Goal: Task Accomplishment & Management: Manage account settings

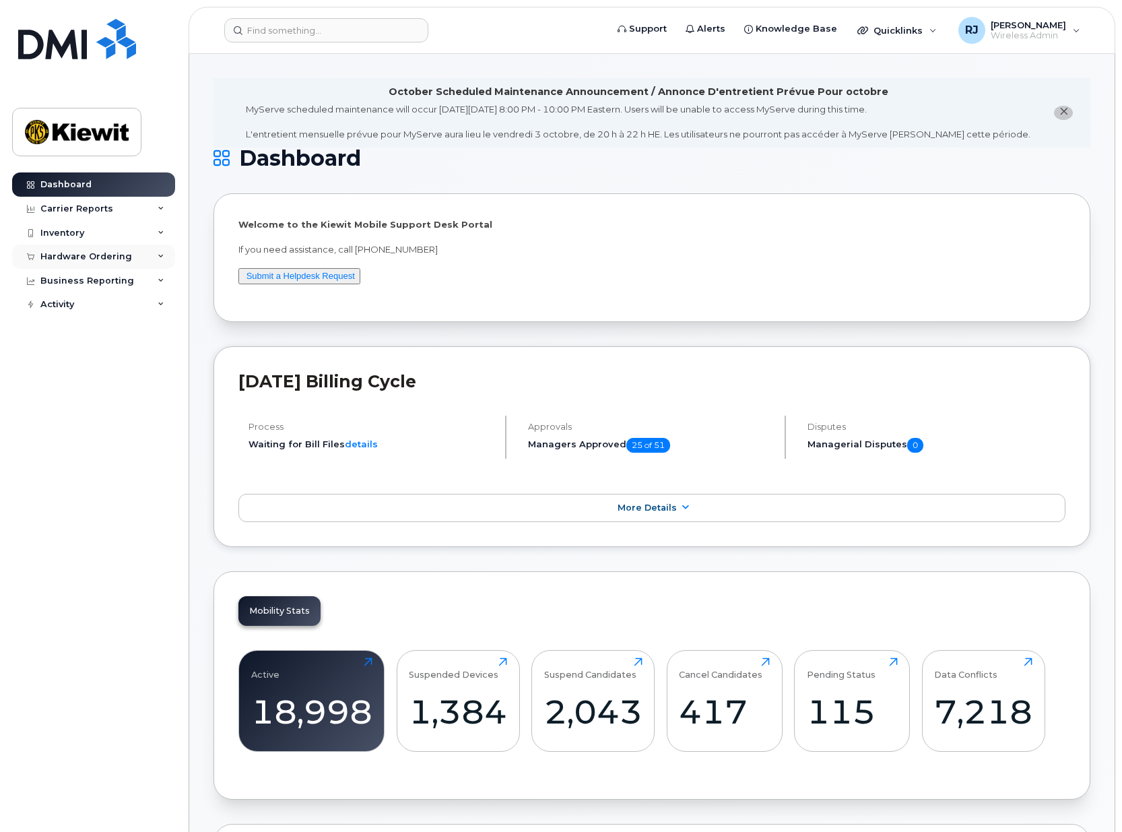
click at [99, 257] on div "Hardware Ordering" at bounding box center [86, 256] width 92 height 11
click at [61, 302] on div "Orders" at bounding box center [62, 307] width 33 height 12
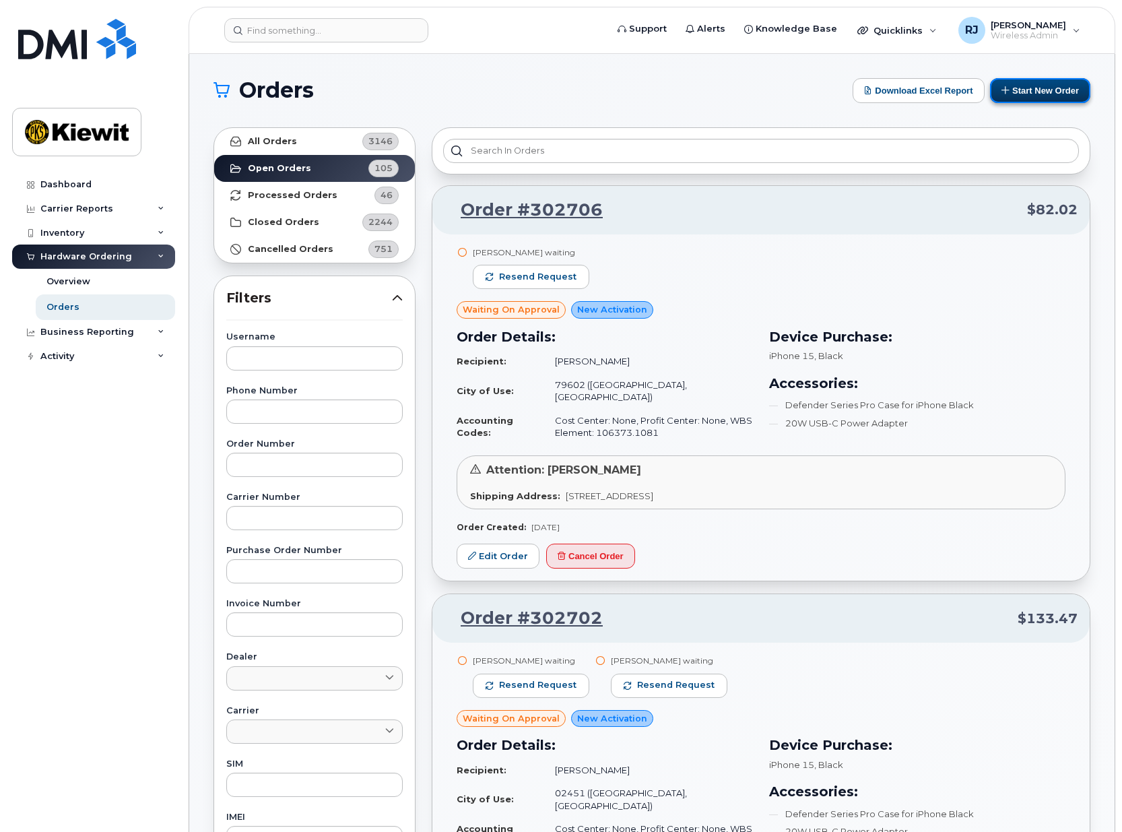
click at [1038, 92] on button "Start New Order" at bounding box center [1040, 90] width 100 height 25
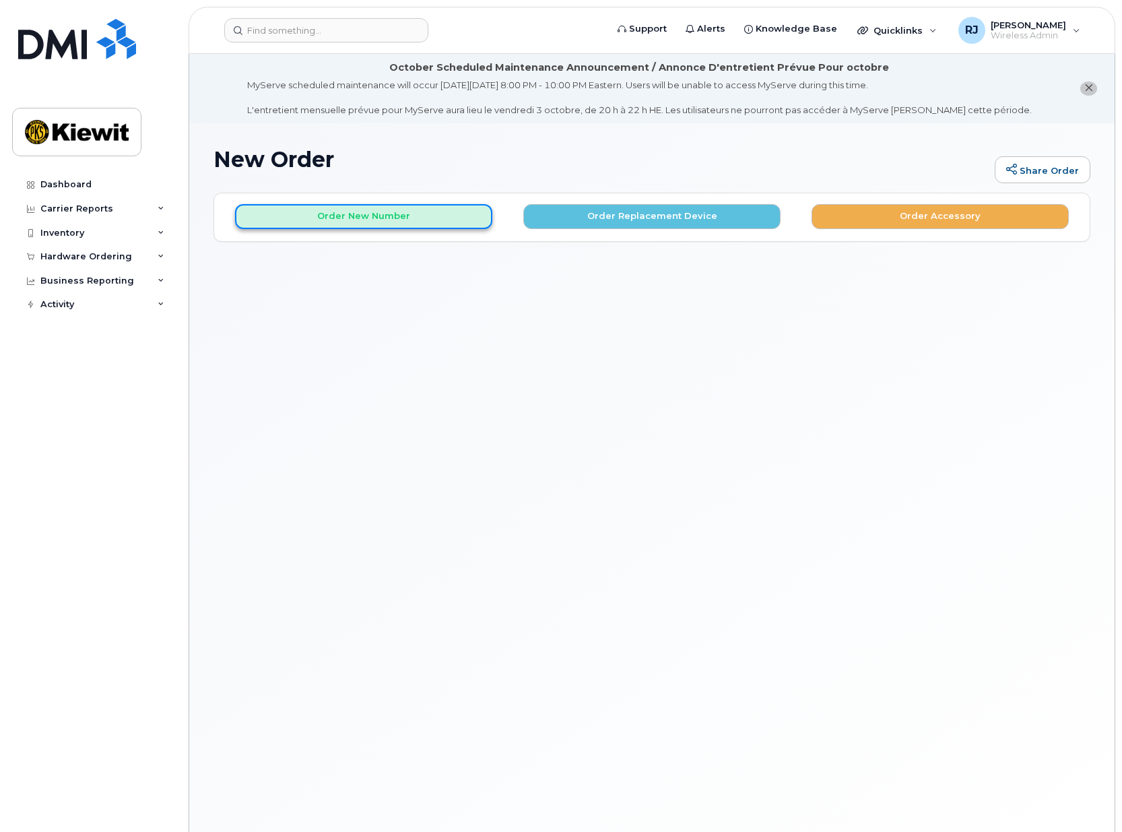
click at [351, 222] on button "Order New Number" at bounding box center [363, 216] width 257 height 25
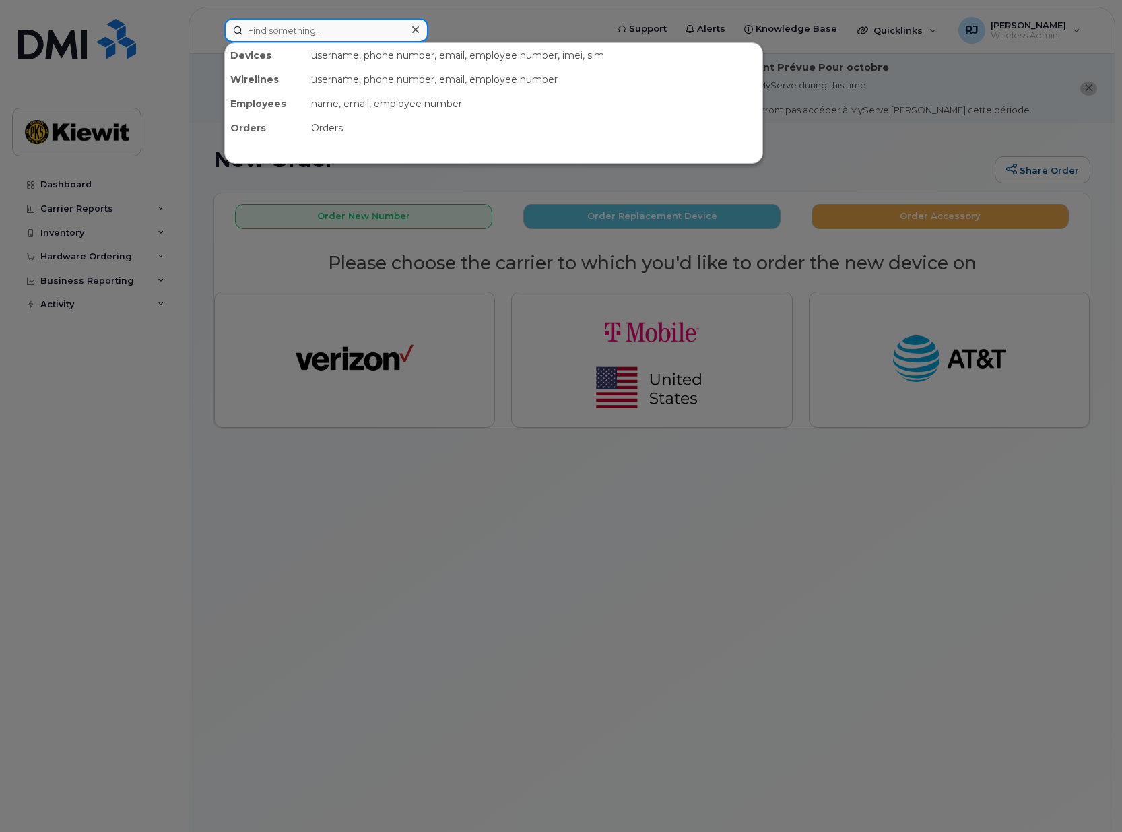
click at [290, 31] on input at bounding box center [326, 30] width 204 height 24
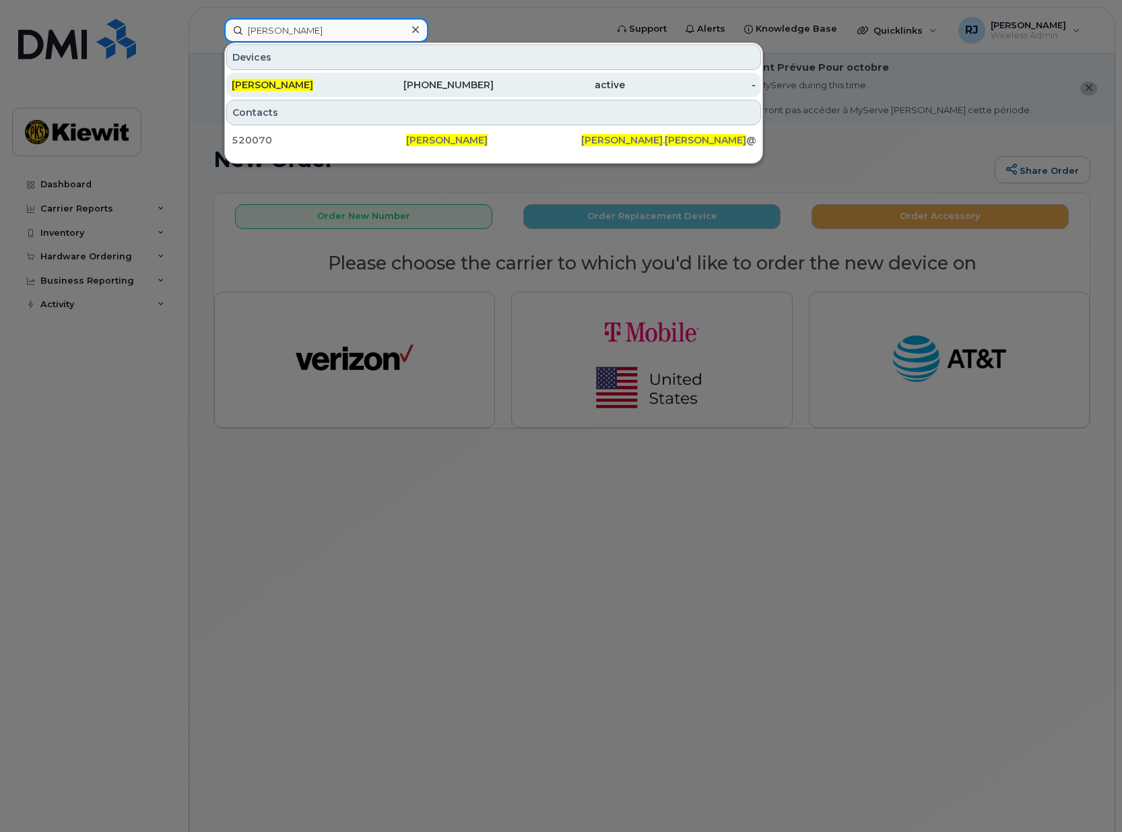
type input "cody hester"
click at [407, 90] on div "480-349-0964" at bounding box center [428, 84] width 131 height 13
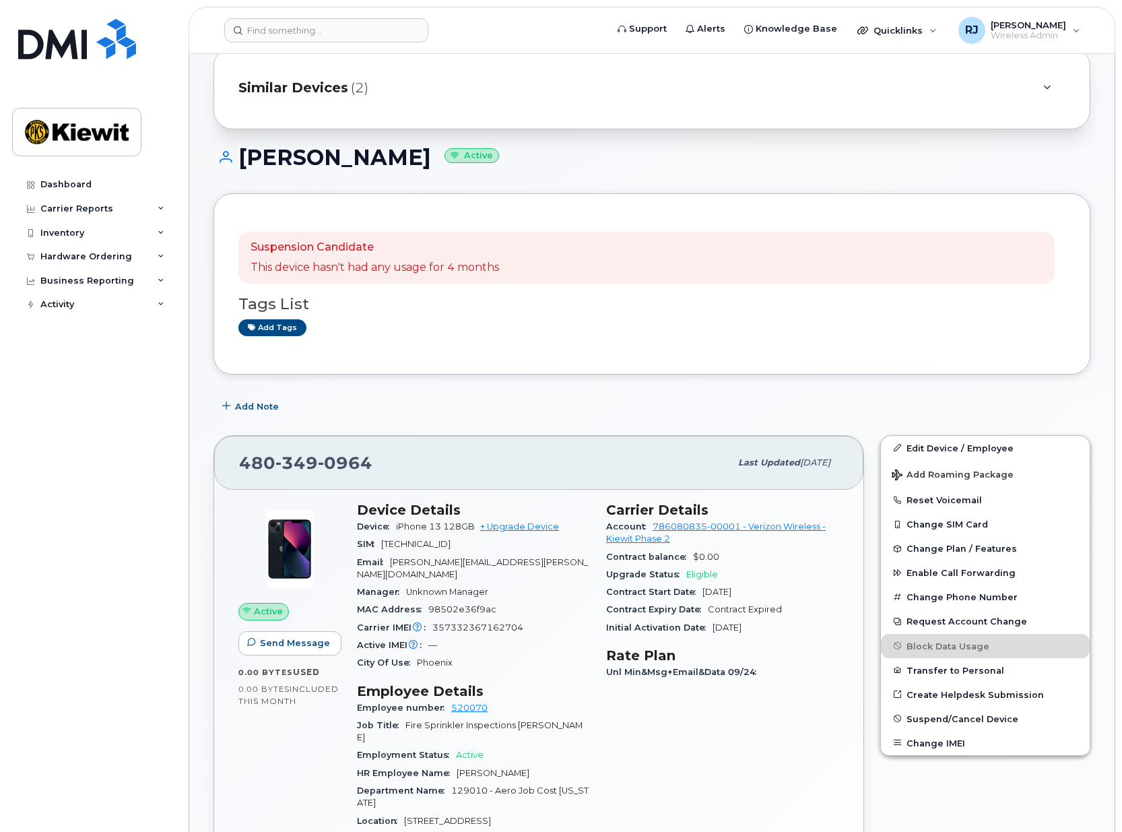
scroll to position [135, 0]
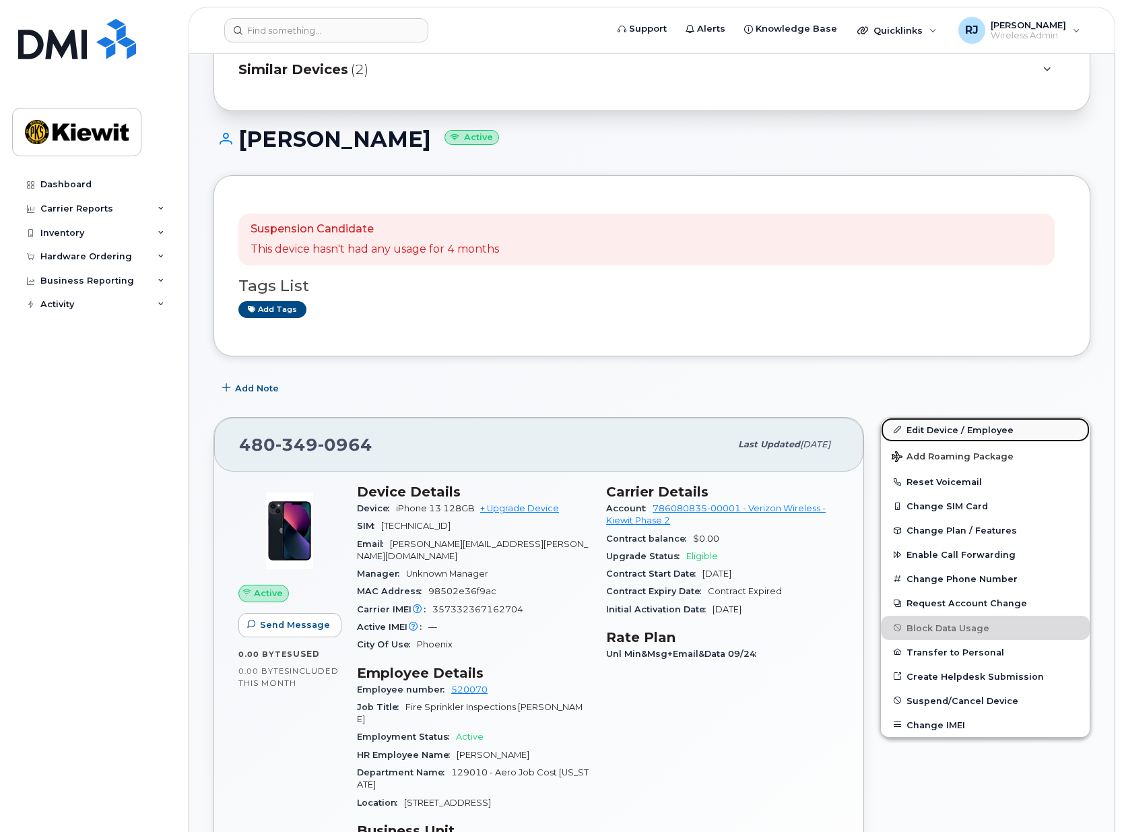
click at [964, 431] on link "Edit Device / Employee" at bounding box center [985, 429] width 209 height 24
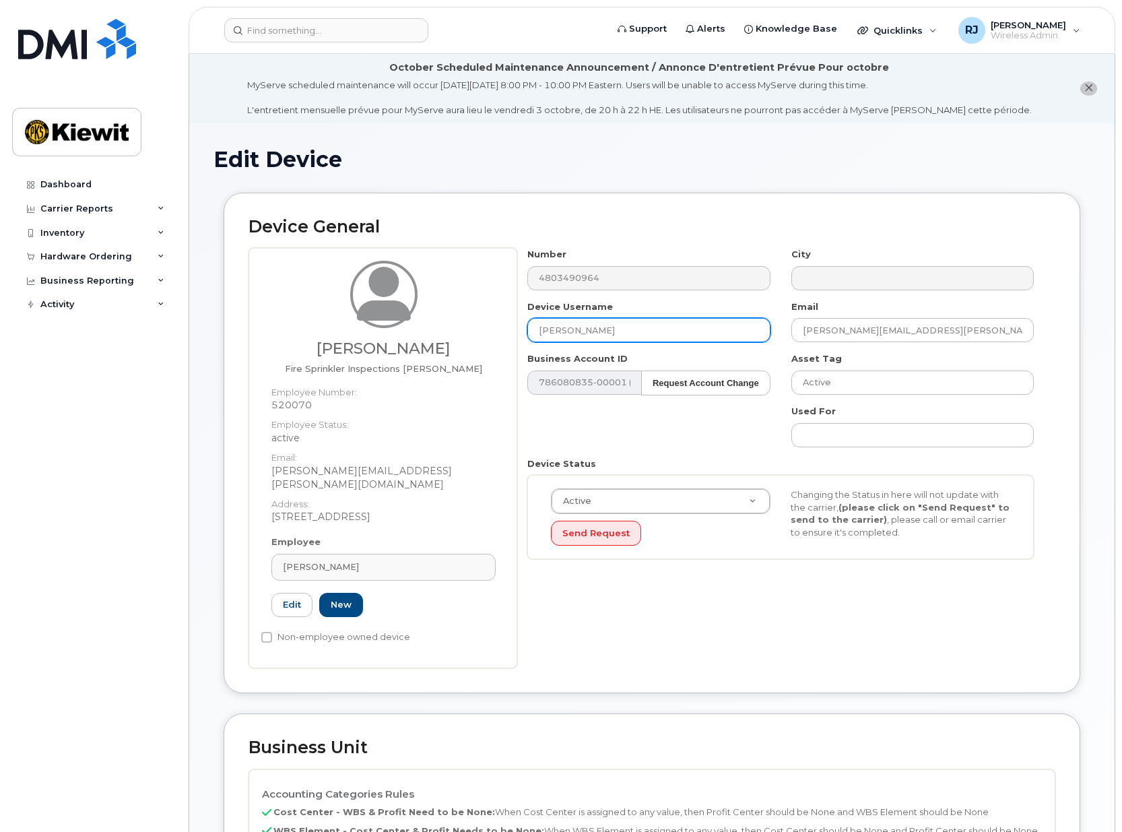
drag, startPoint x: 564, startPoint y: 324, endPoint x: 374, endPoint y: 302, distance: 191.2
click at [374, 302] on div "Cody Hester Fire Sprinkler Inspections Foreman Employee Number: 520070 Employee…" at bounding box center [651, 458] width 807 height 420
type input "Casey Ogburn"
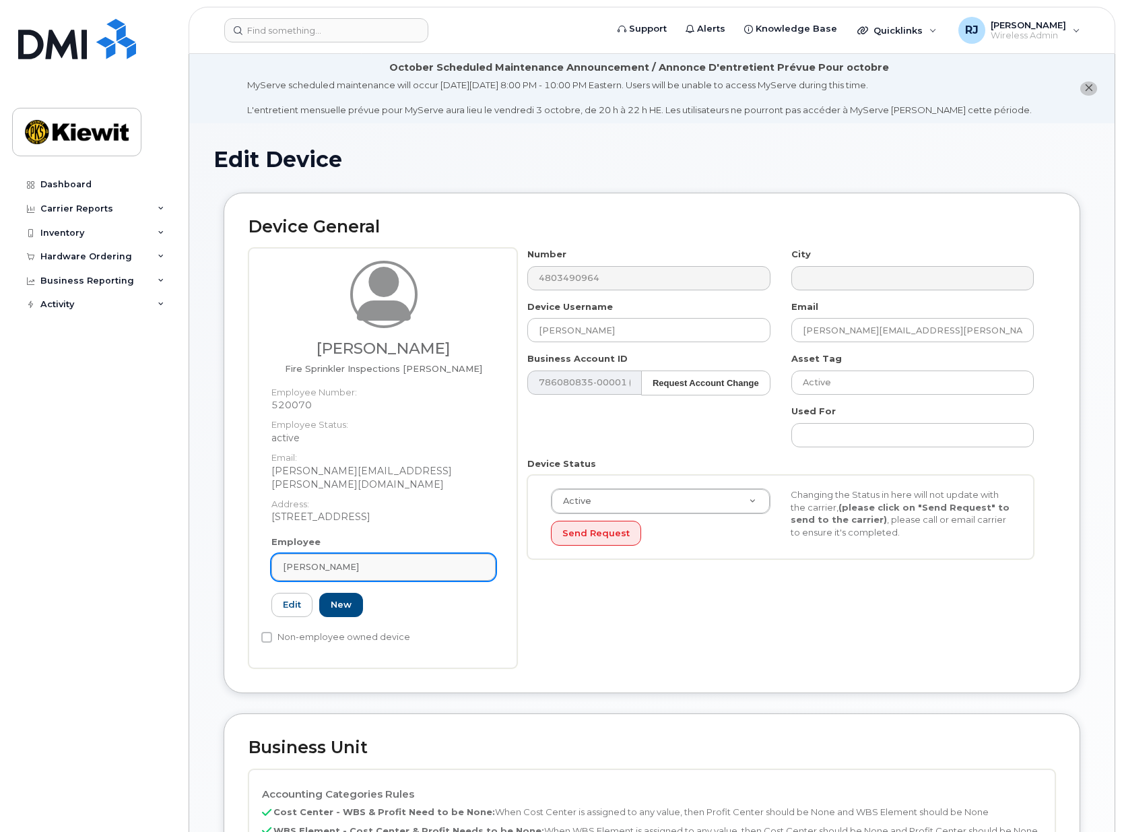
click at [370, 560] on div "[PERSON_NAME]" at bounding box center [383, 566] width 201 height 13
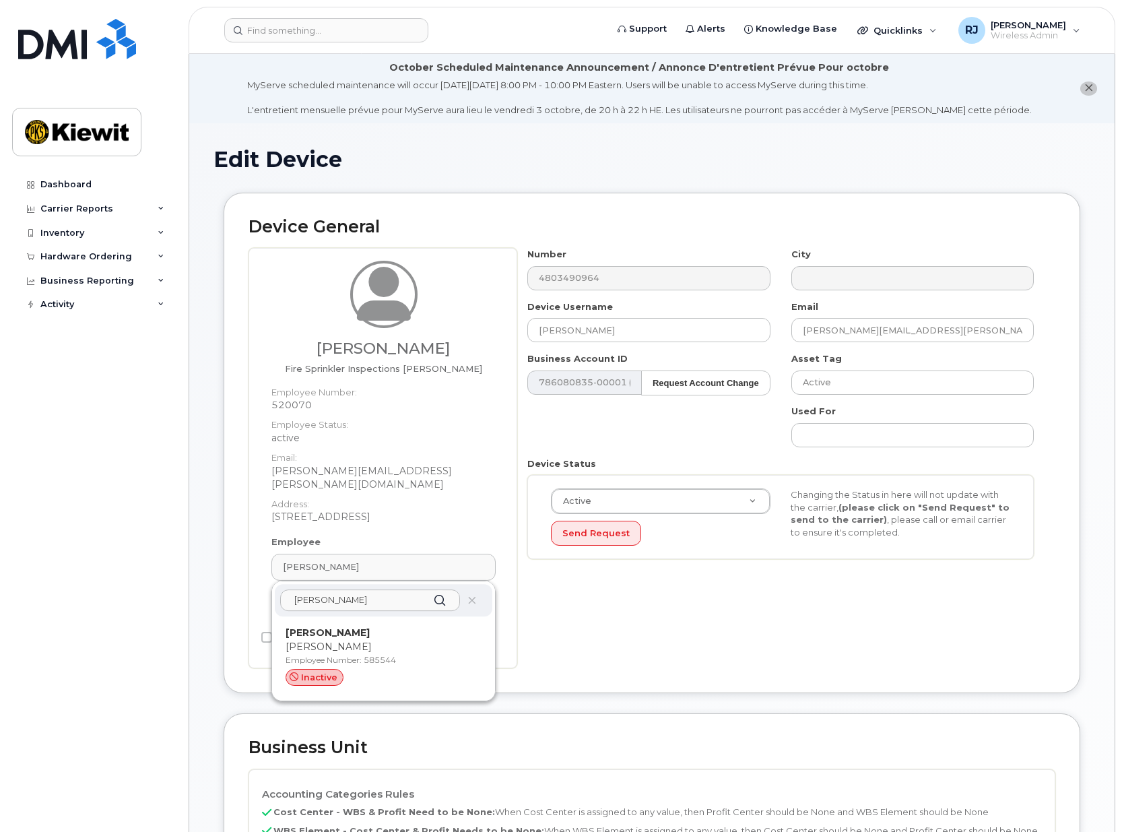
type input "Casey Og"
click at [382, 654] on p "Employee Number: 585544" at bounding box center [383, 660] width 196 height 12
type input "585544"
type input "casey.ogburn@jet-pipe.com"
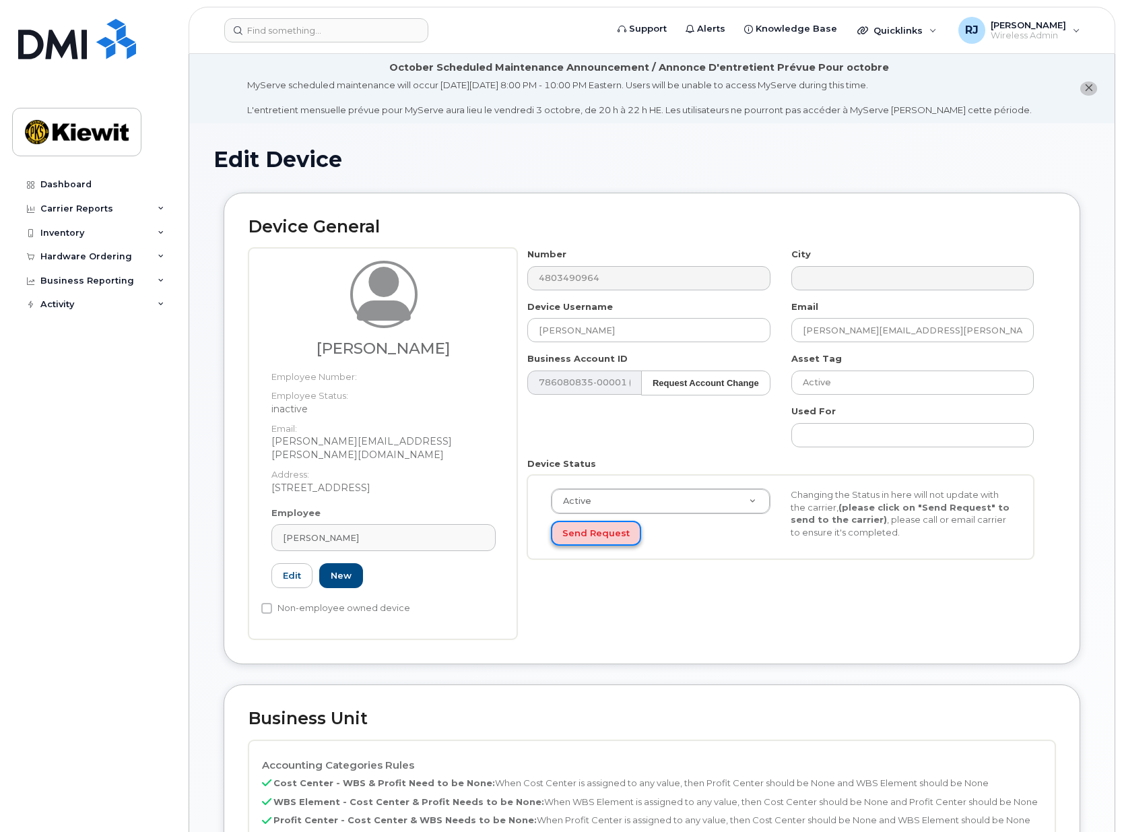
click at [607, 535] on button "Send Request" at bounding box center [596, 532] width 90 height 25
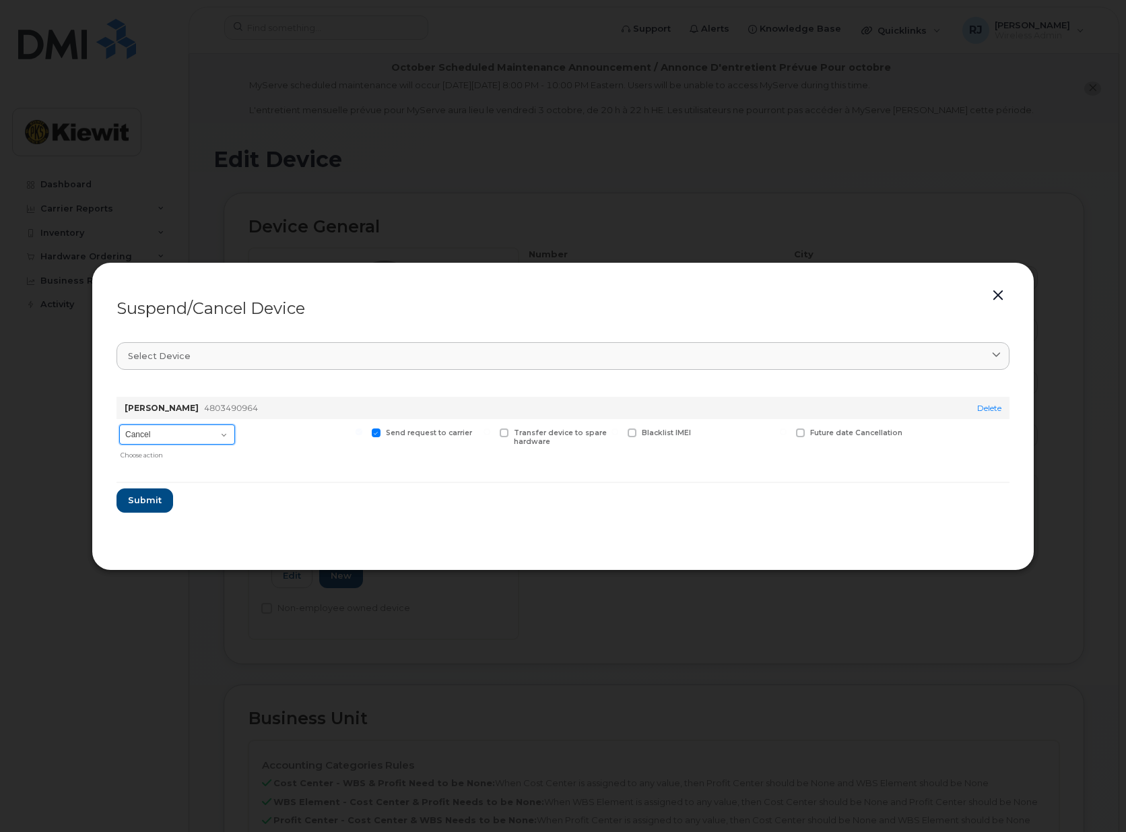
click at [225, 435] on select "Cancel Suspend - Reduced Rate Suspend - Full Rate Suspend - Lost Device/Stolen …" at bounding box center [177, 434] width 116 height 20
select select "[object Object]"
click at [119, 424] on select "Cancel Suspend - Reduced Rate Suspend - Full Rate Suspend - Lost Device/Stolen …" at bounding box center [177, 434] width 116 height 20
click at [246, 433] on span at bounding box center [248, 432] width 9 height 9
click at [149, 496] on span "Submit" at bounding box center [144, 500] width 34 height 13
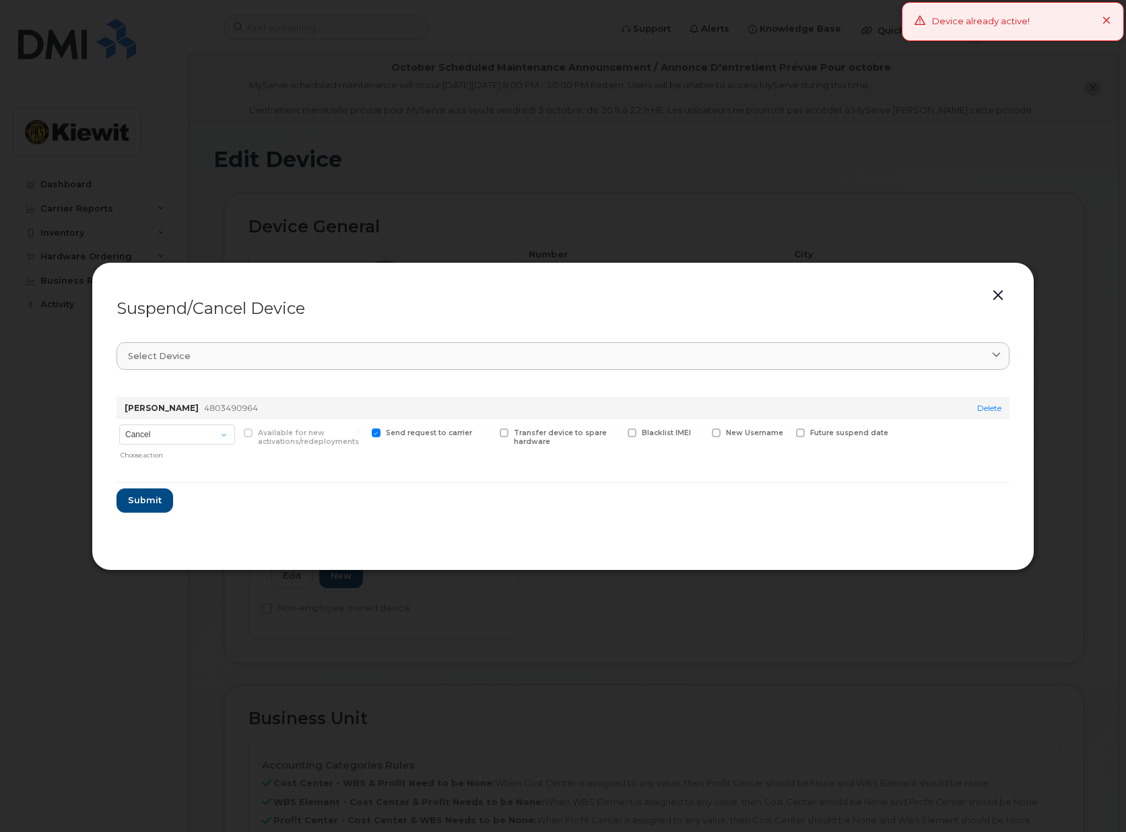
click at [997, 294] on button "button" at bounding box center [998, 295] width 20 height 19
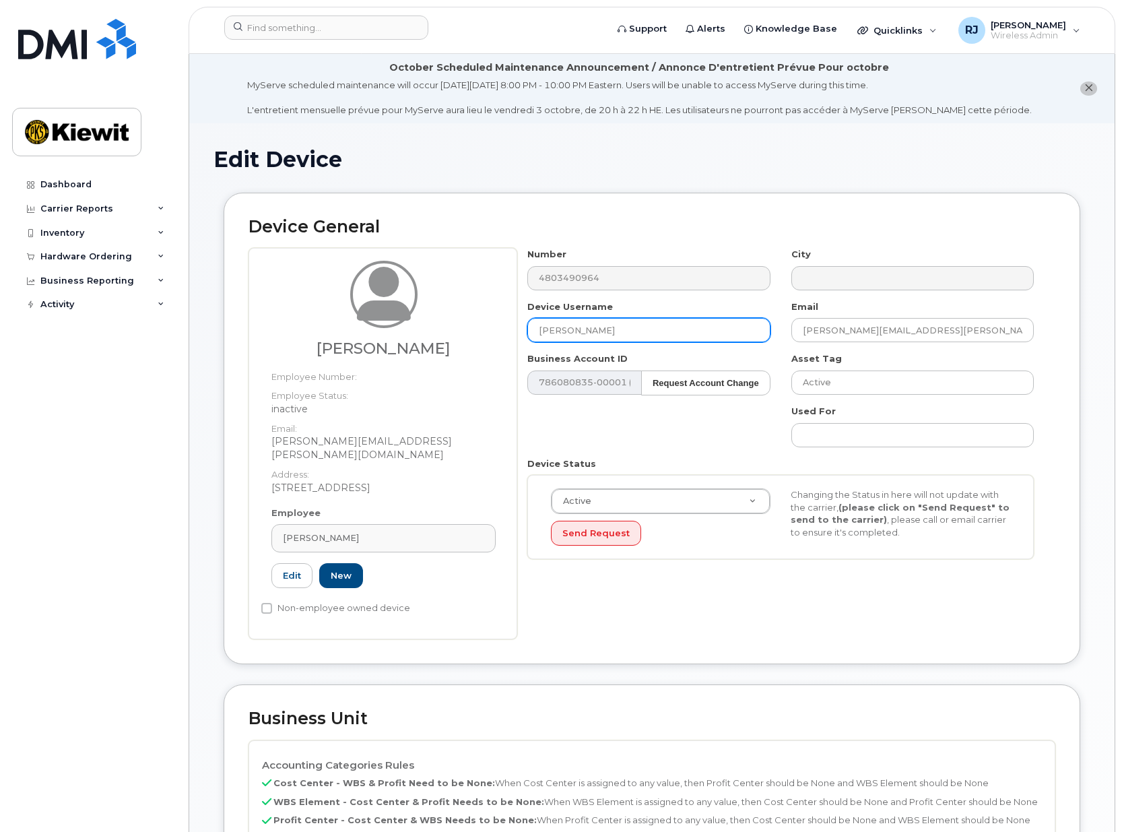
drag, startPoint x: 617, startPoint y: 326, endPoint x: 469, endPoint y: 318, distance: 148.3
click at [469, 318] on div "Casey Ogburn Employee Number: Employee Status: inactive Email: CASEY.OGBURN@JET…" at bounding box center [651, 443] width 807 height 391
type input "[PERSON_NAME]"
click at [283, 564] on link "Edit" at bounding box center [291, 575] width 41 height 25
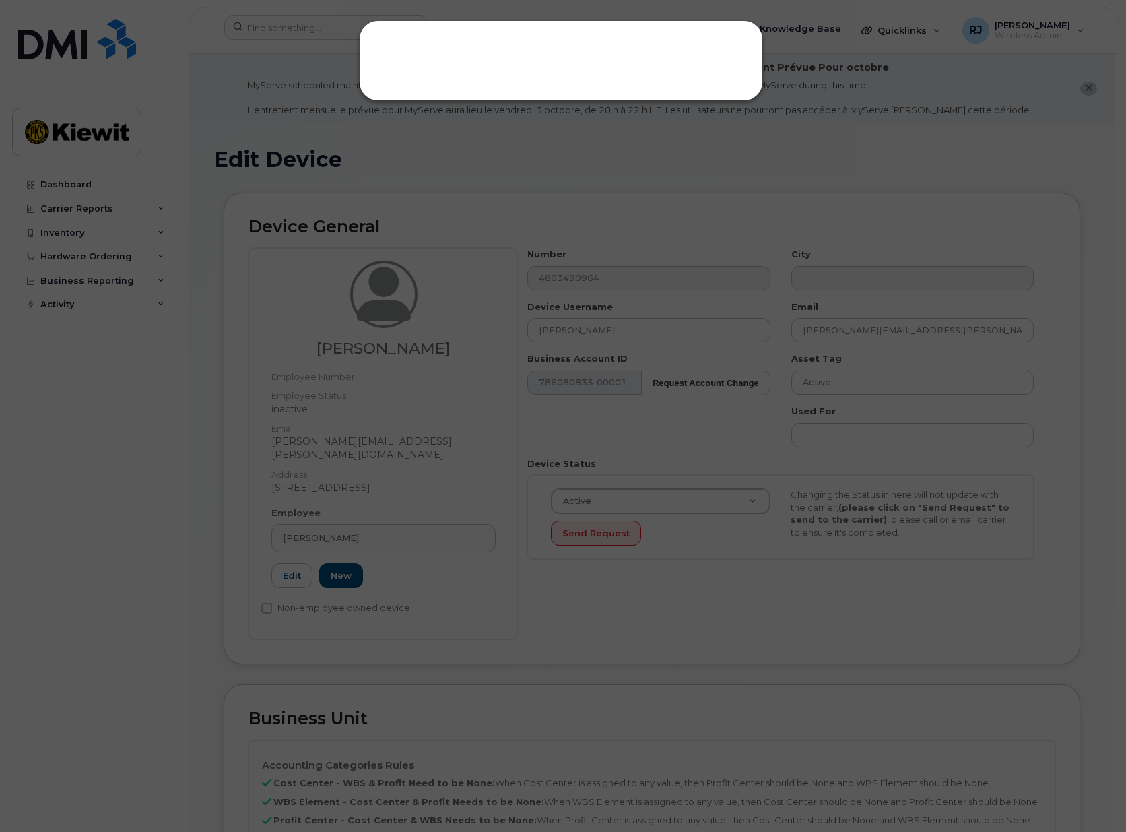
click at [527, 81] on div at bounding box center [561, 60] width 404 height 81
click at [562, 260] on div at bounding box center [563, 416] width 1126 height 832
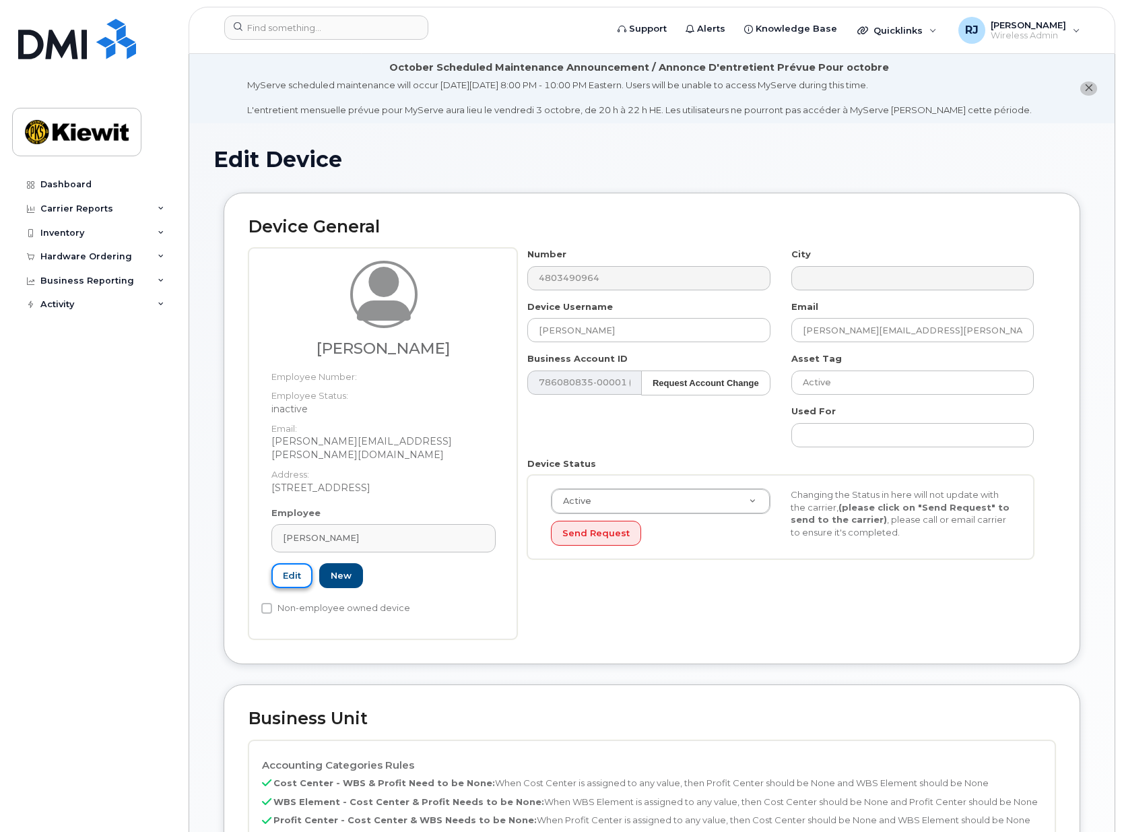
click at [290, 566] on link "Edit" at bounding box center [291, 575] width 41 height 25
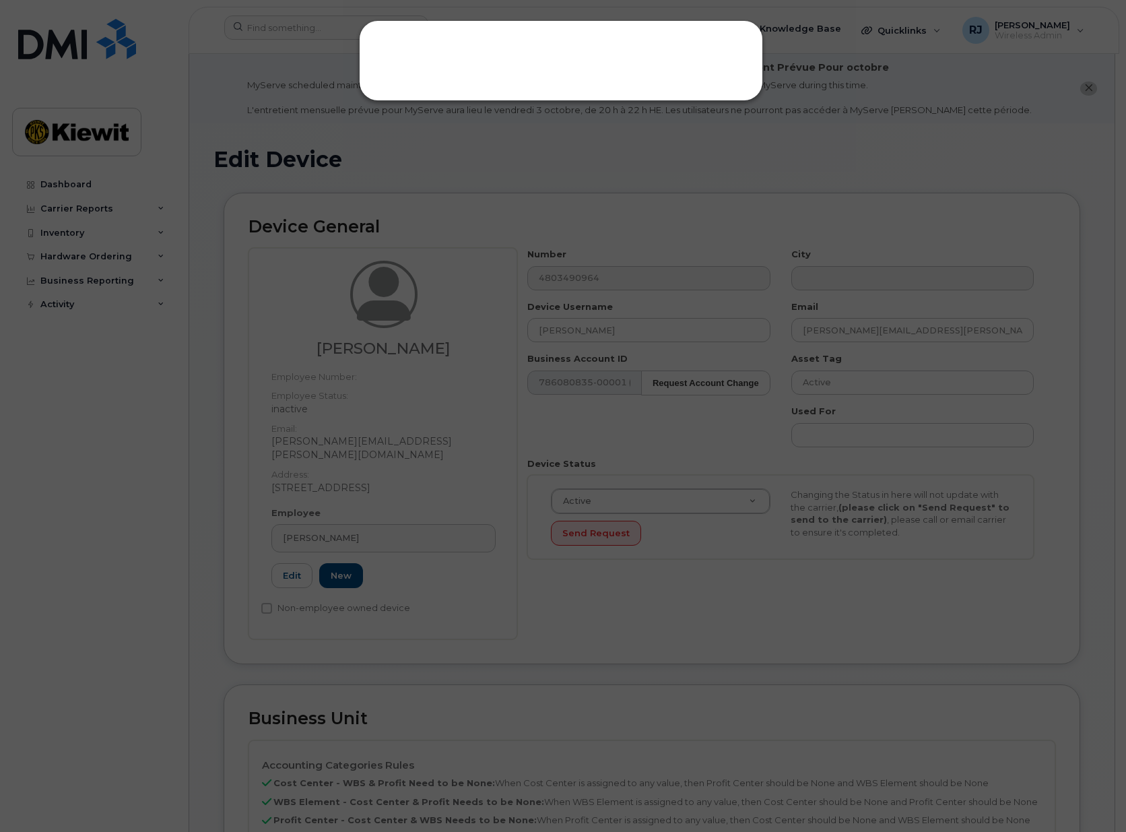
click at [418, 558] on div at bounding box center [563, 416] width 1126 height 832
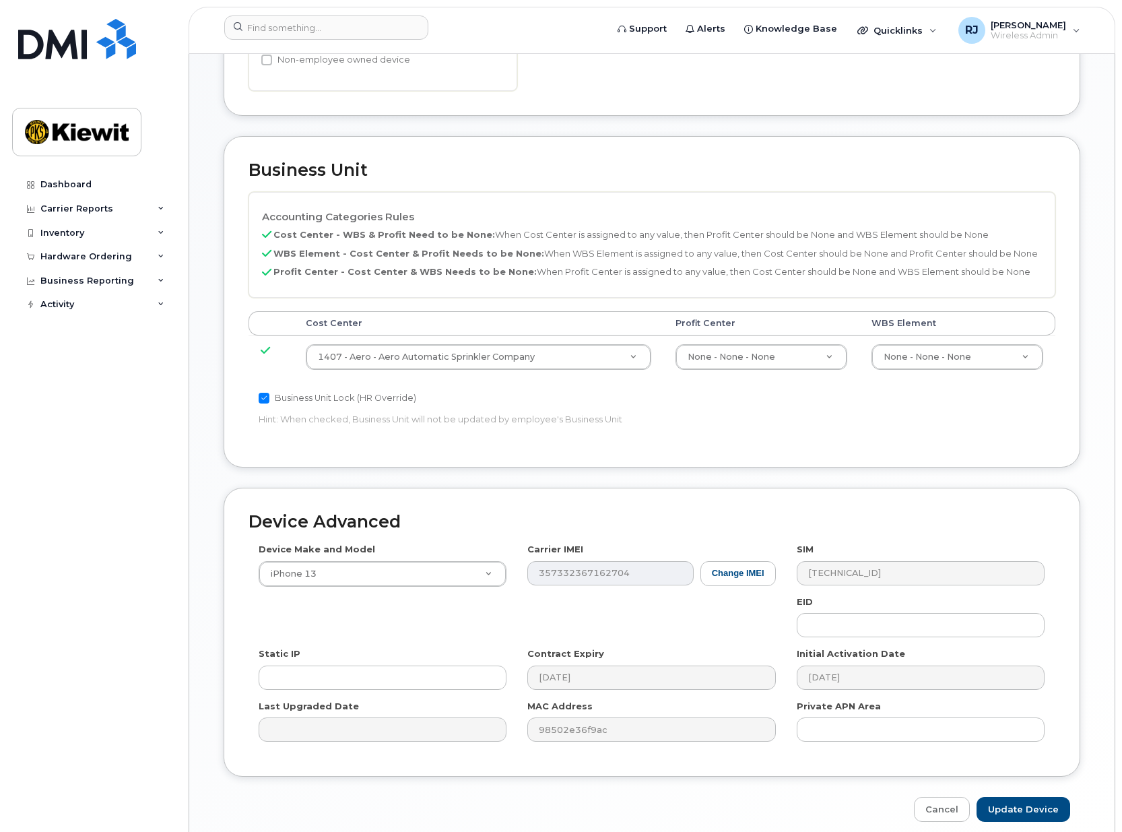
scroll to position [525, 0]
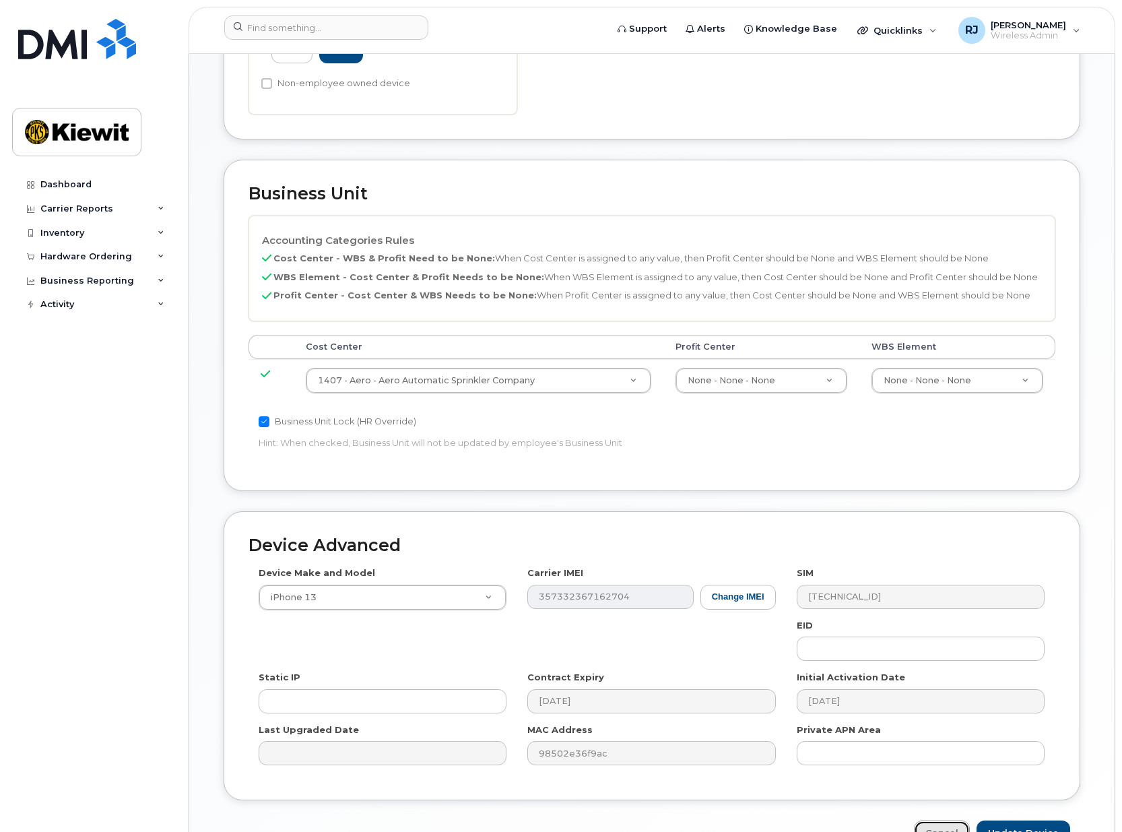
click at [950, 820] on link "Cancel" at bounding box center [942, 832] width 56 height 25
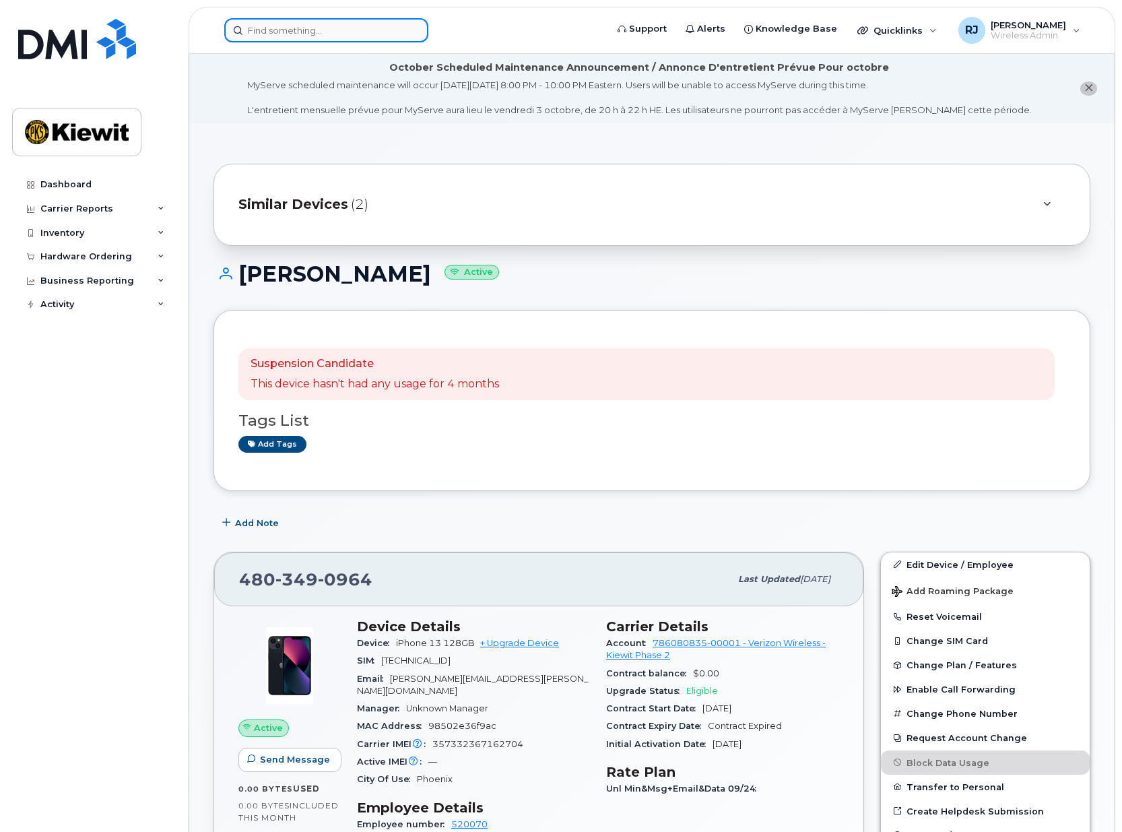
click at [292, 20] on input at bounding box center [326, 30] width 204 height 24
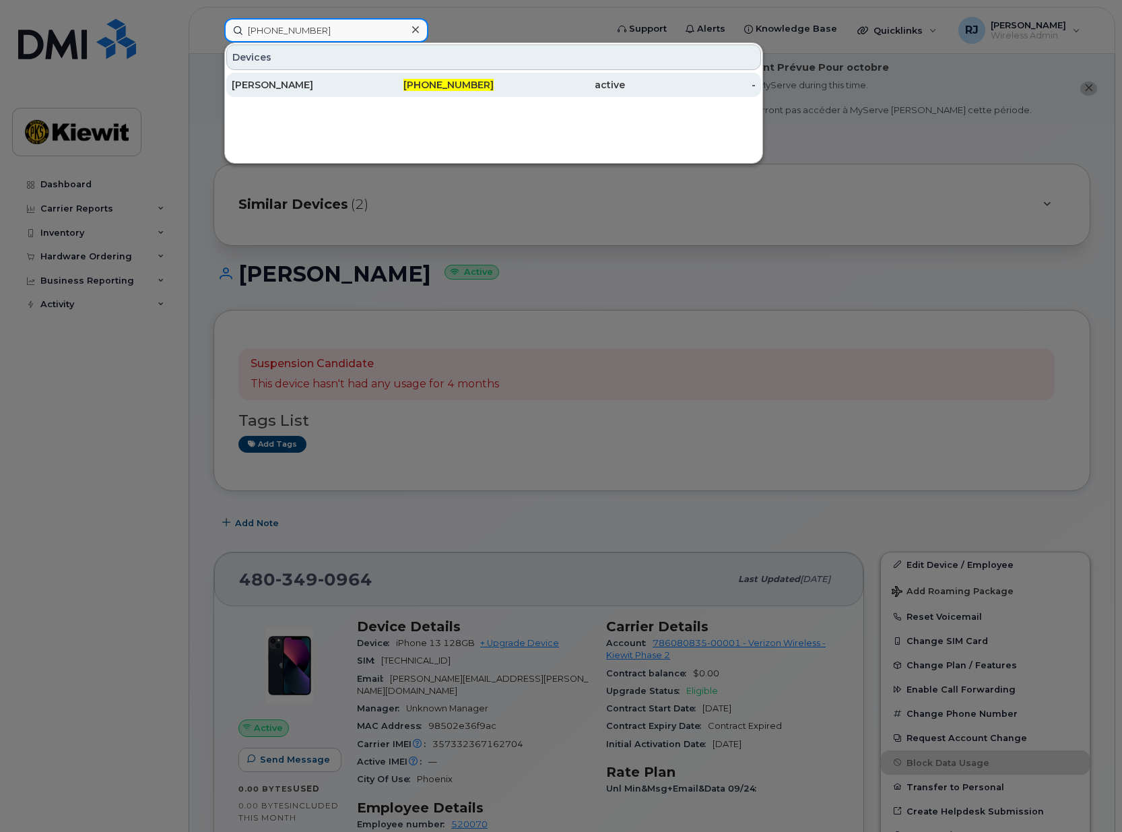
type input "[PHONE_NUMBER]"
click at [473, 87] on span "[PHONE_NUMBER]" at bounding box center [448, 85] width 90 height 12
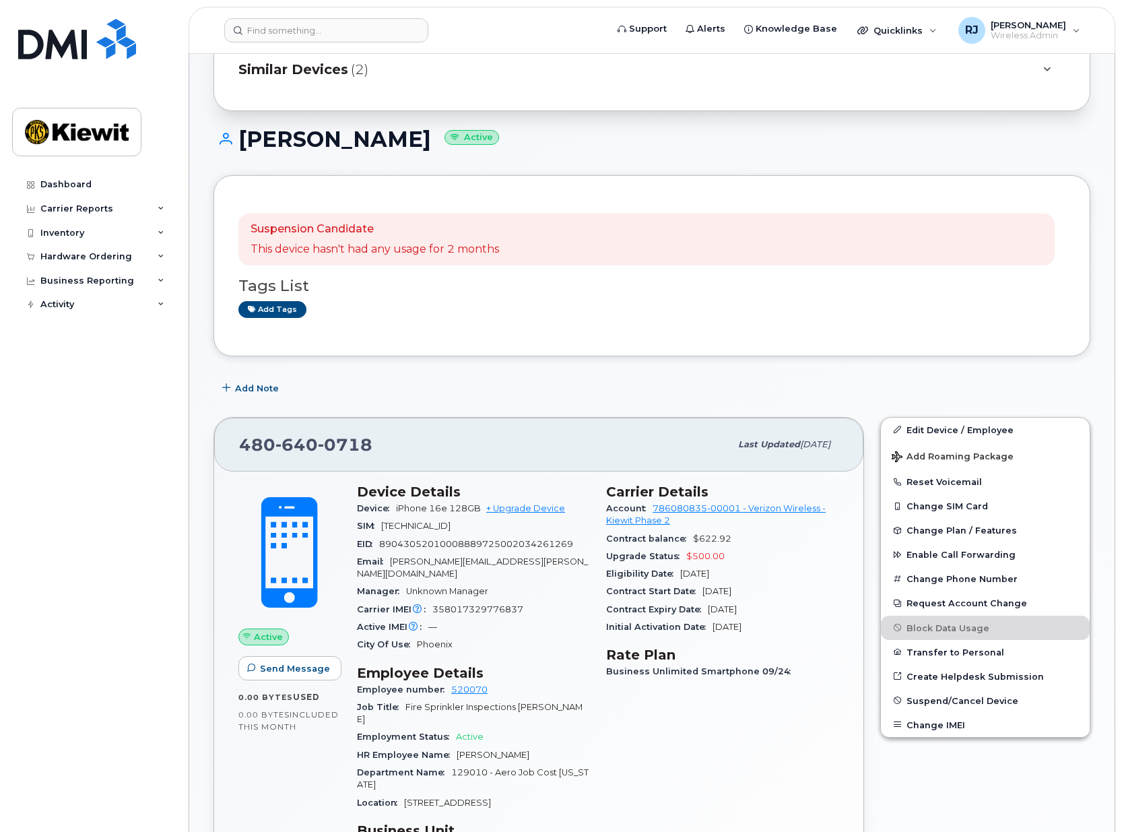
scroll to position [202, 0]
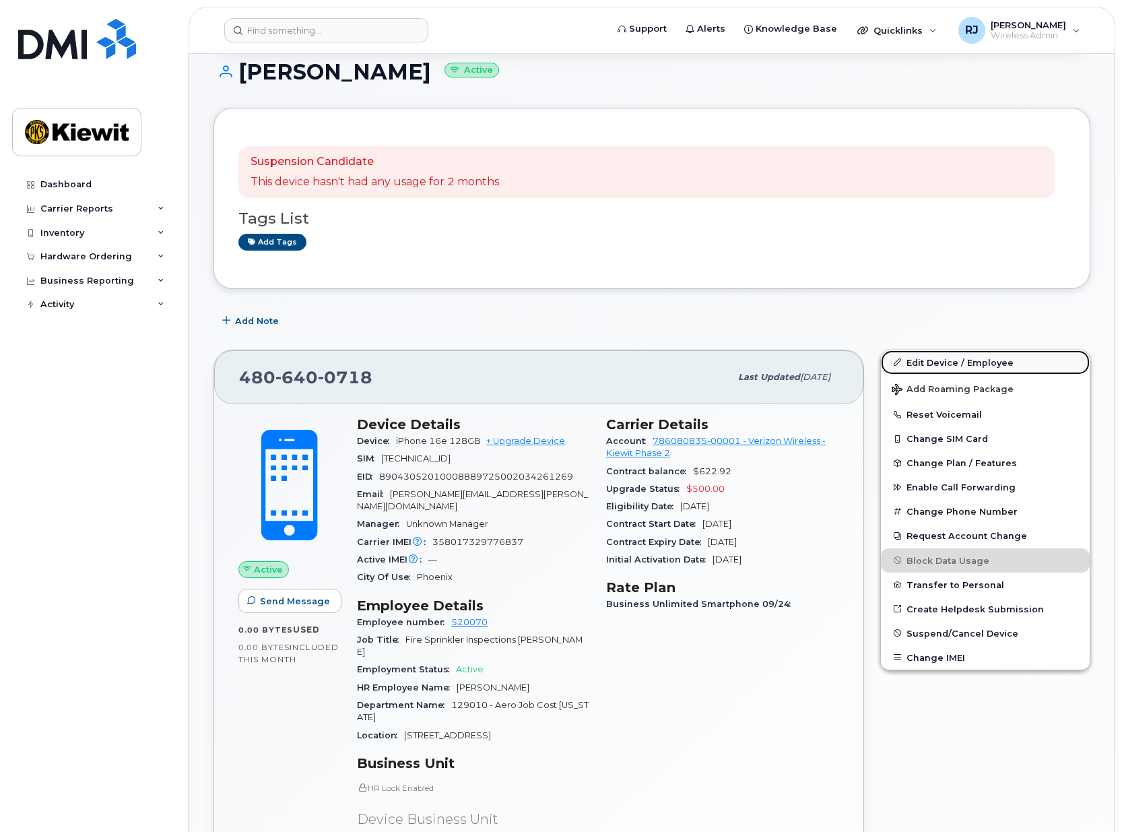
click at [956, 366] on link "Edit Device / Employee" at bounding box center [985, 362] width 209 height 24
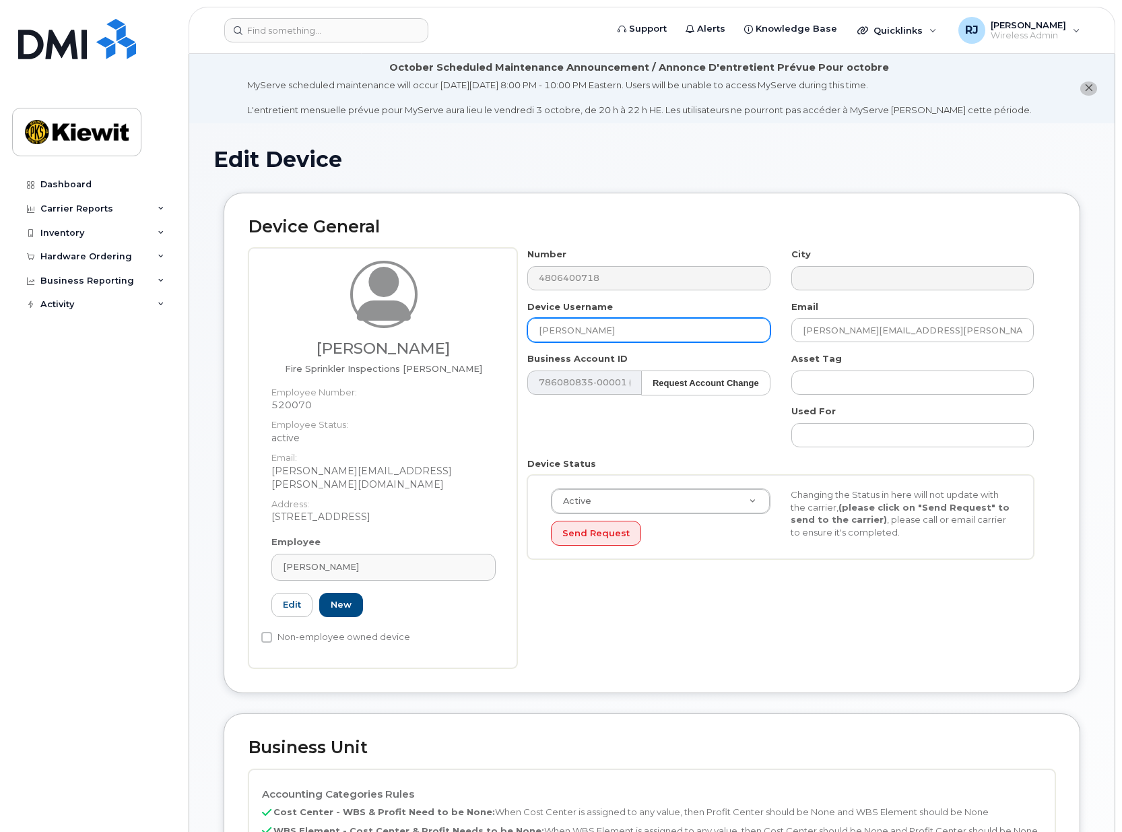
drag, startPoint x: 636, startPoint y: 332, endPoint x: 296, endPoint y: 294, distance: 342.2
click at [296, 294] on div "Cody Hester Fire Sprinkler Inspections Foreman Employee Number: 520070 Employee…" at bounding box center [651, 458] width 807 height 420
type input "Casey Ogburn"
click at [291, 593] on link "Edit" at bounding box center [291, 605] width 41 height 25
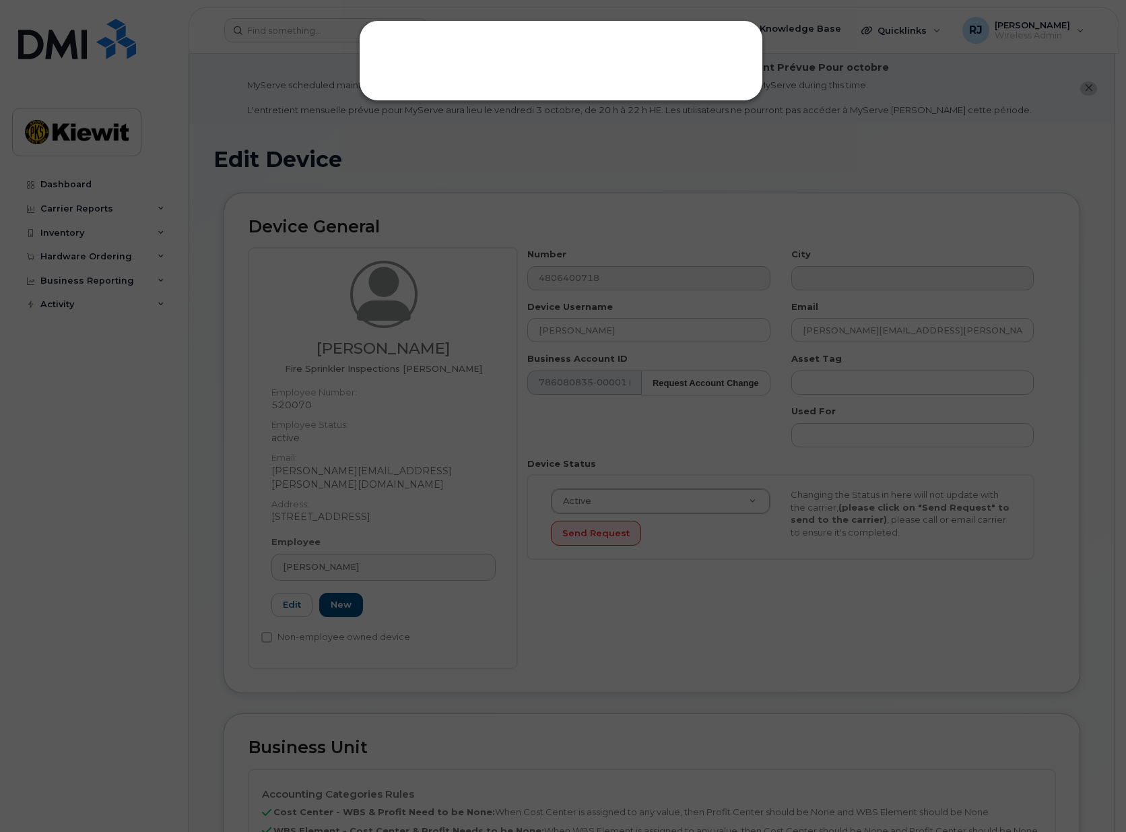
click at [516, 291] on div at bounding box center [563, 416] width 1126 height 832
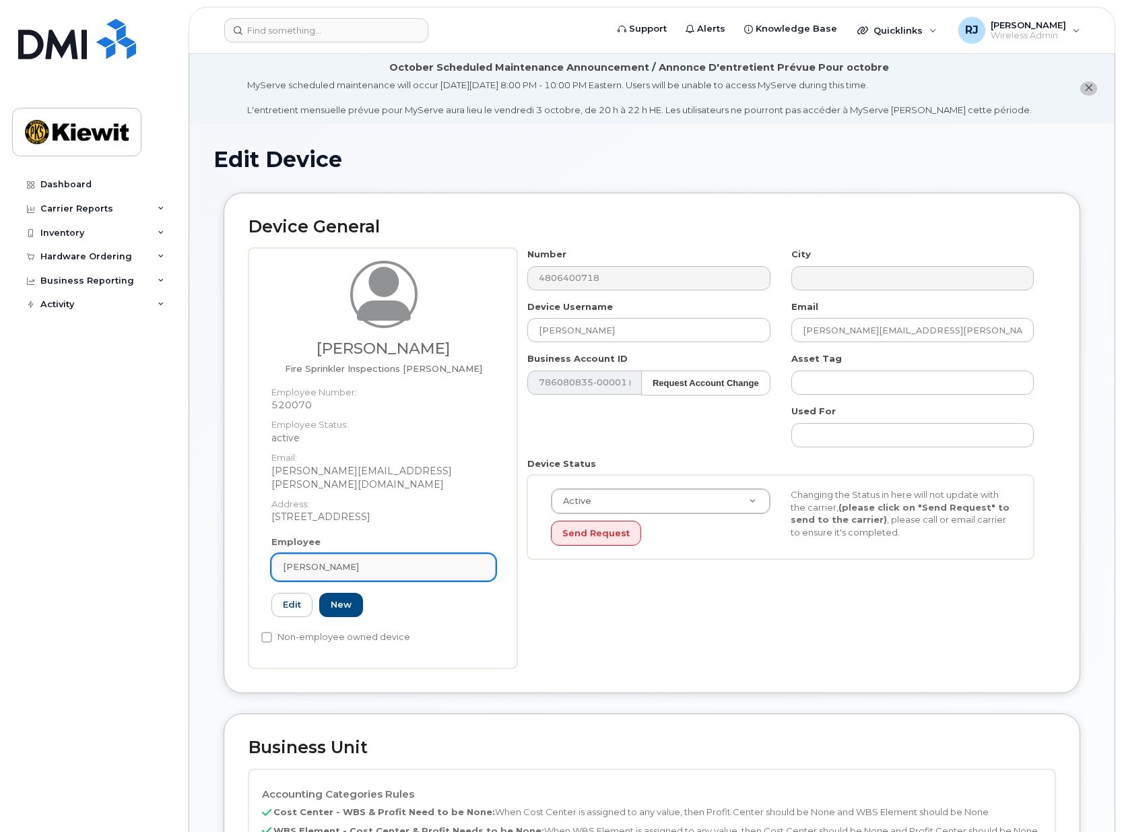
click at [337, 560] on div "[PERSON_NAME]" at bounding box center [383, 566] width 201 height 13
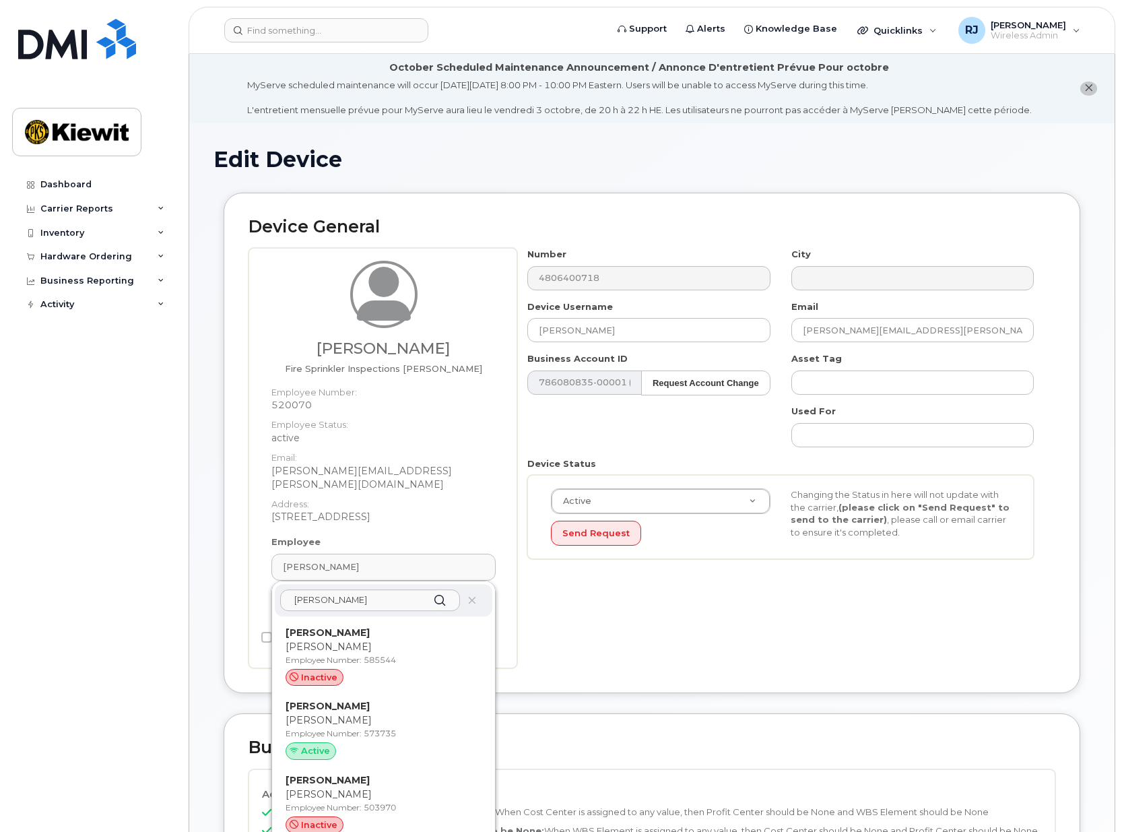
type input "casey ogburn"
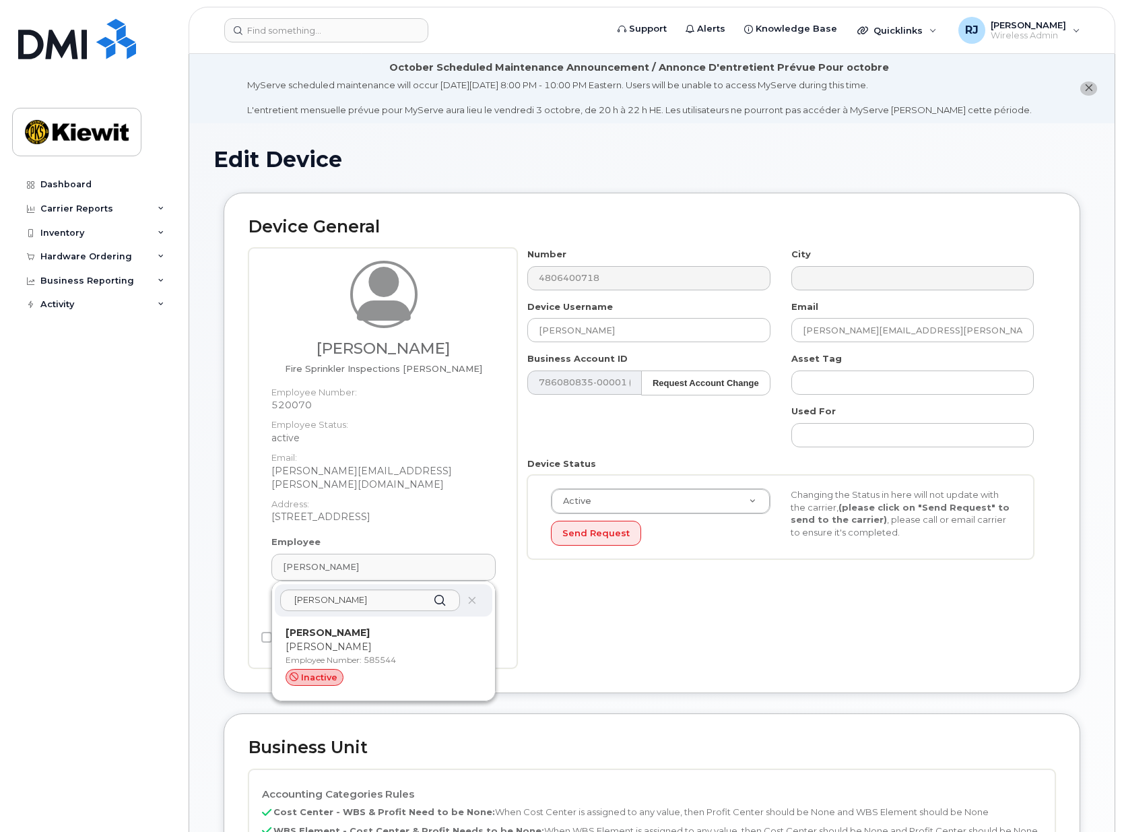
drag, startPoint x: 382, startPoint y: 637, endPoint x: 612, endPoint y: 72, distance: 609.8
click at [382, 640] on p "Casey" at bounding box center [383, 647] width 196 height 14
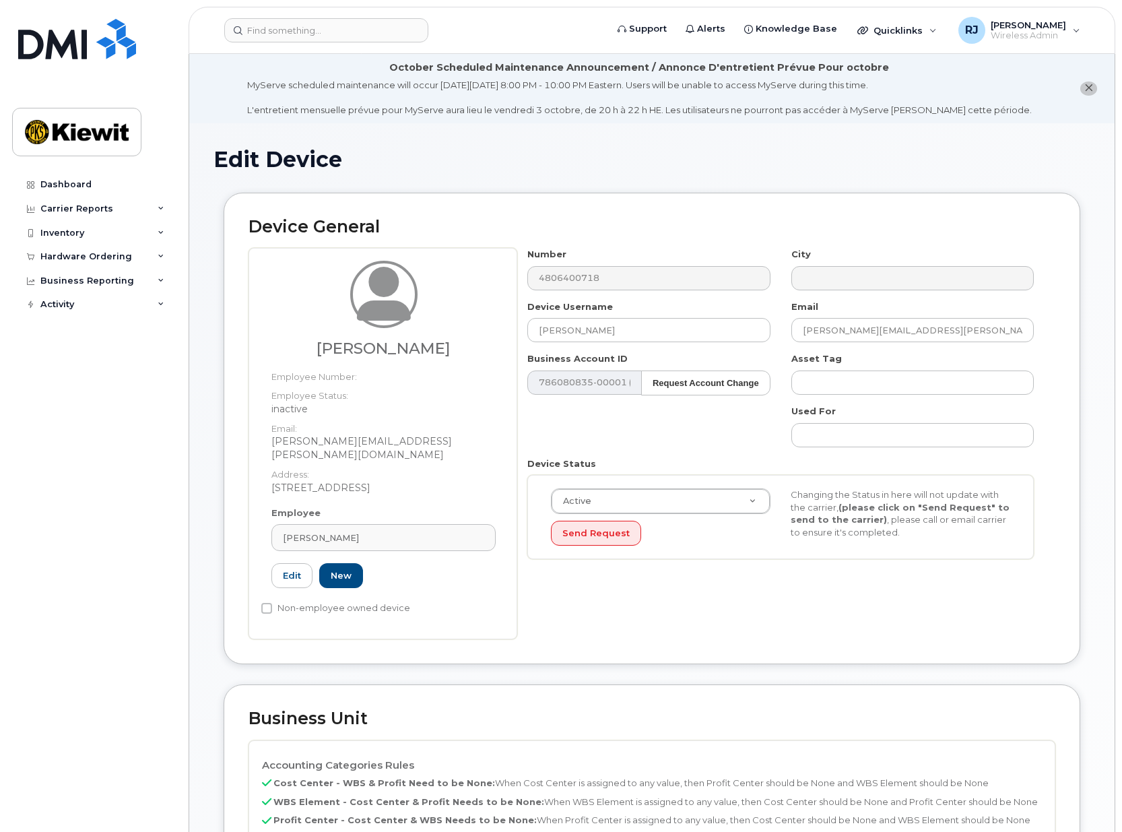
type input "585544"
type input "casey.ogburn@jet-pipe.com"
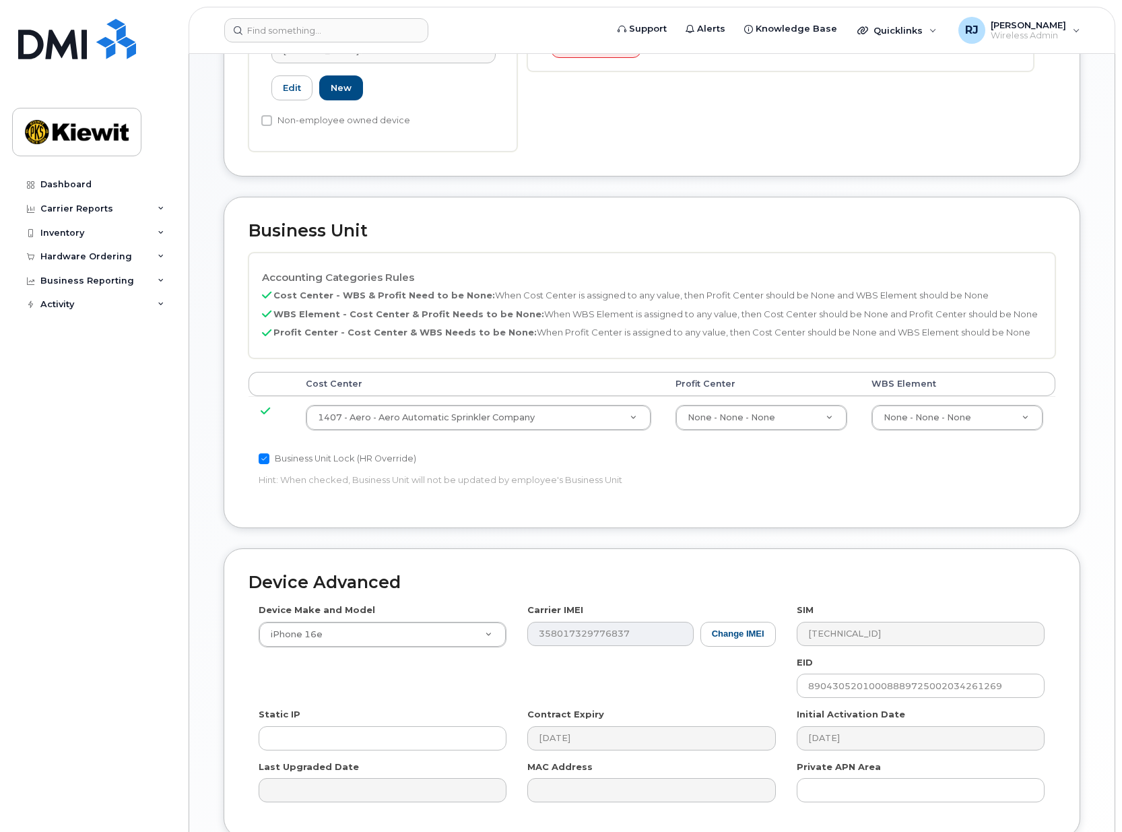
scroll to position [592, 0]
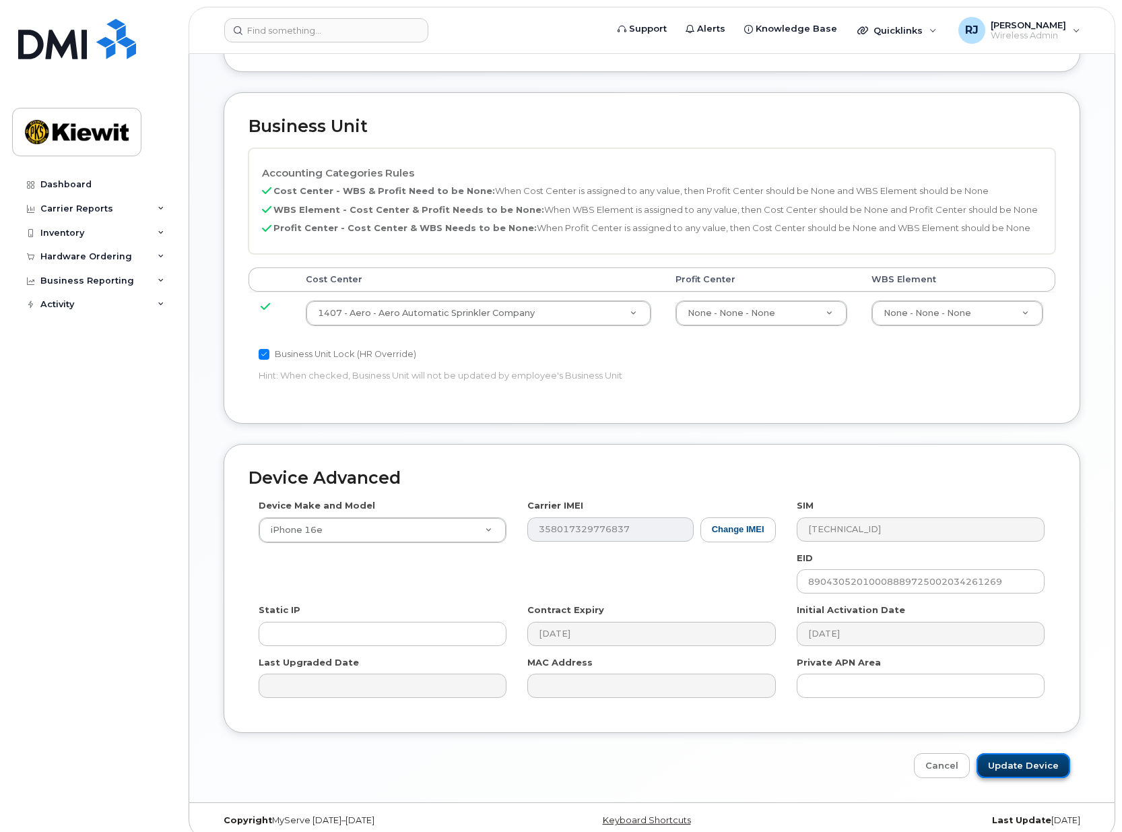
click at [1015, 753] on input "Update Device" at bounding box center [1023, 765] width 94 height 25
type input "Saving..."
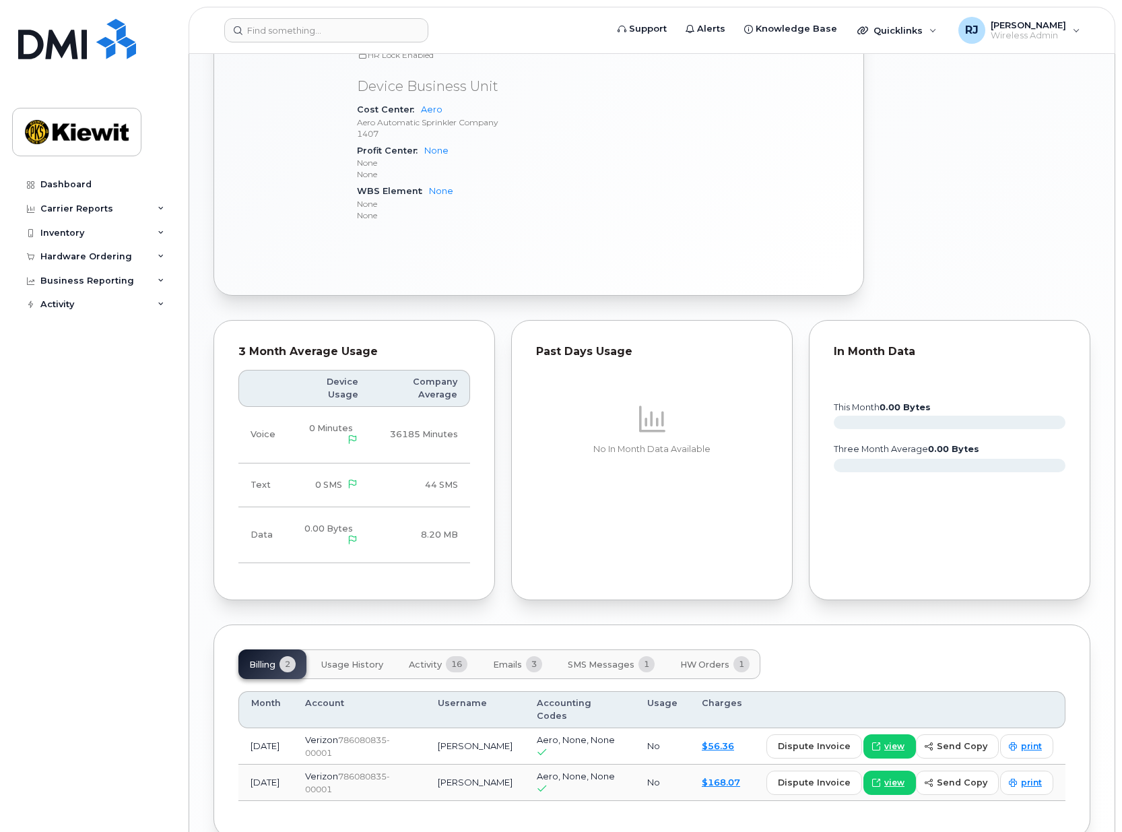
scroll to position [844, 0]
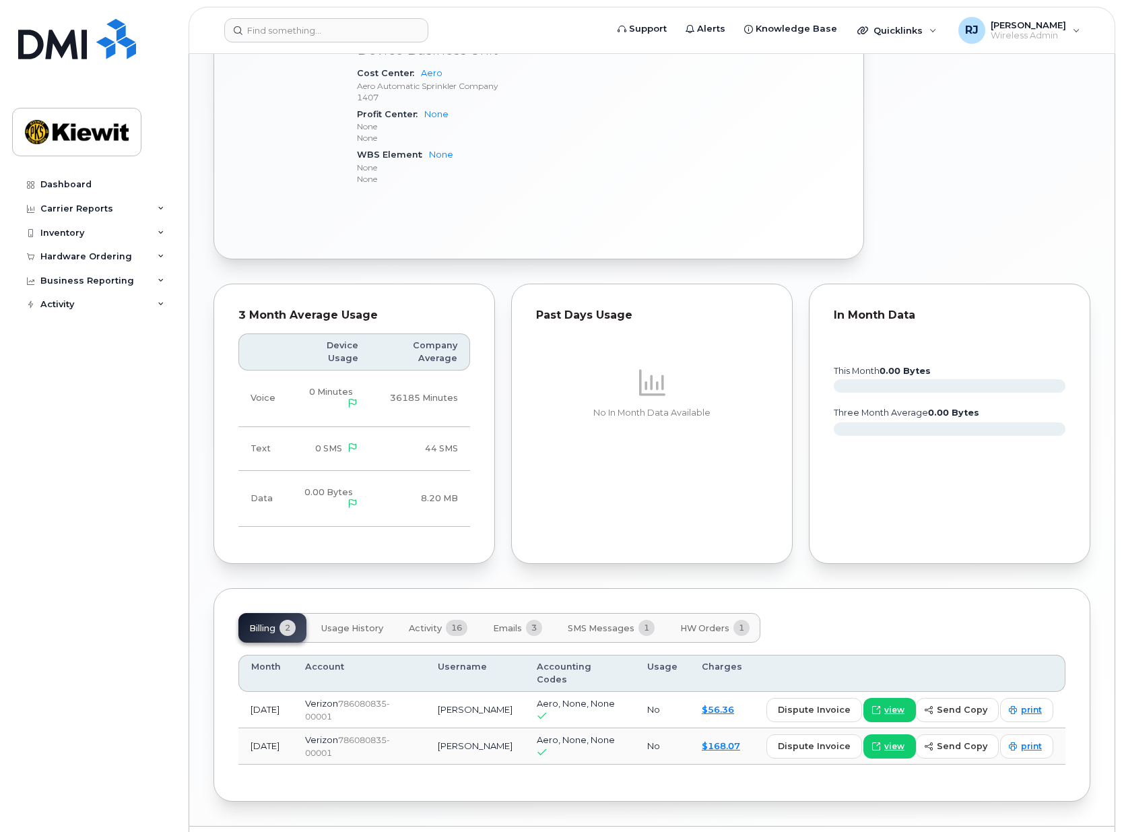
click at [356, 613] on button "Usage History" at bounding box center [351, 628] width 83 height 30
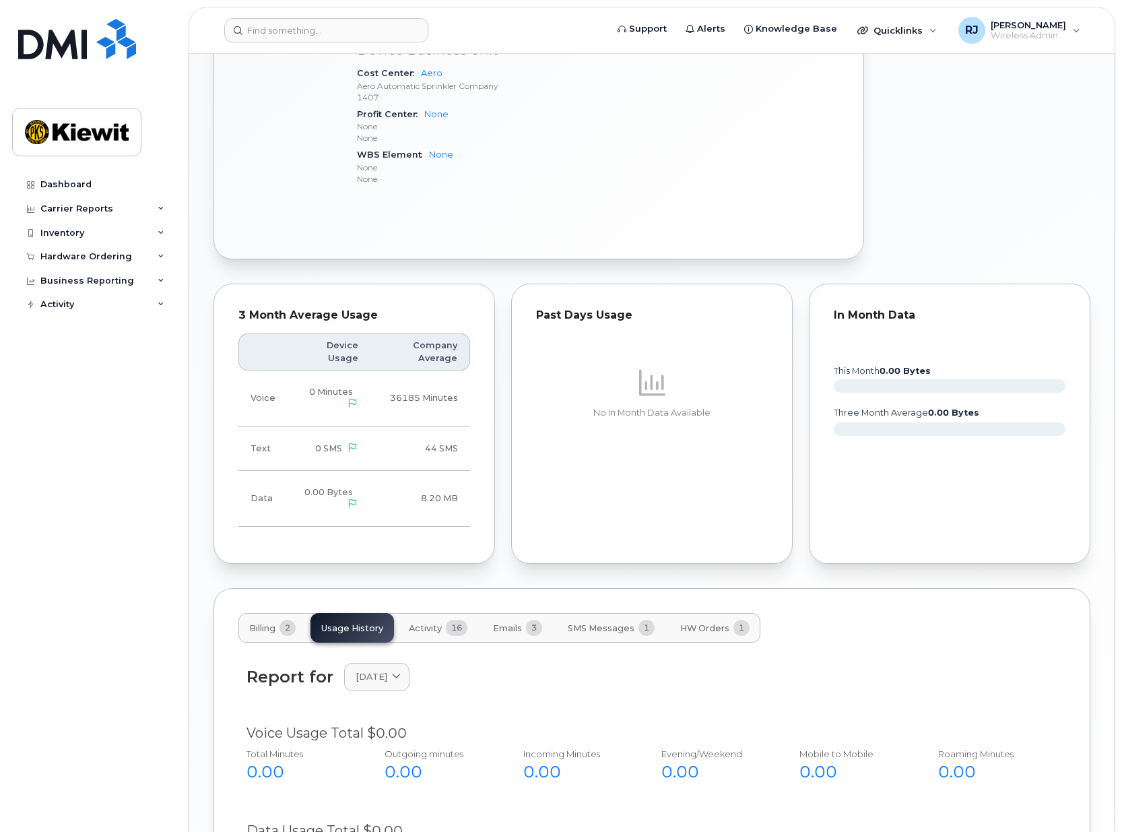
click at [441, 623] on span "Activity" at bounding box center [425, 628] width 33 height 11
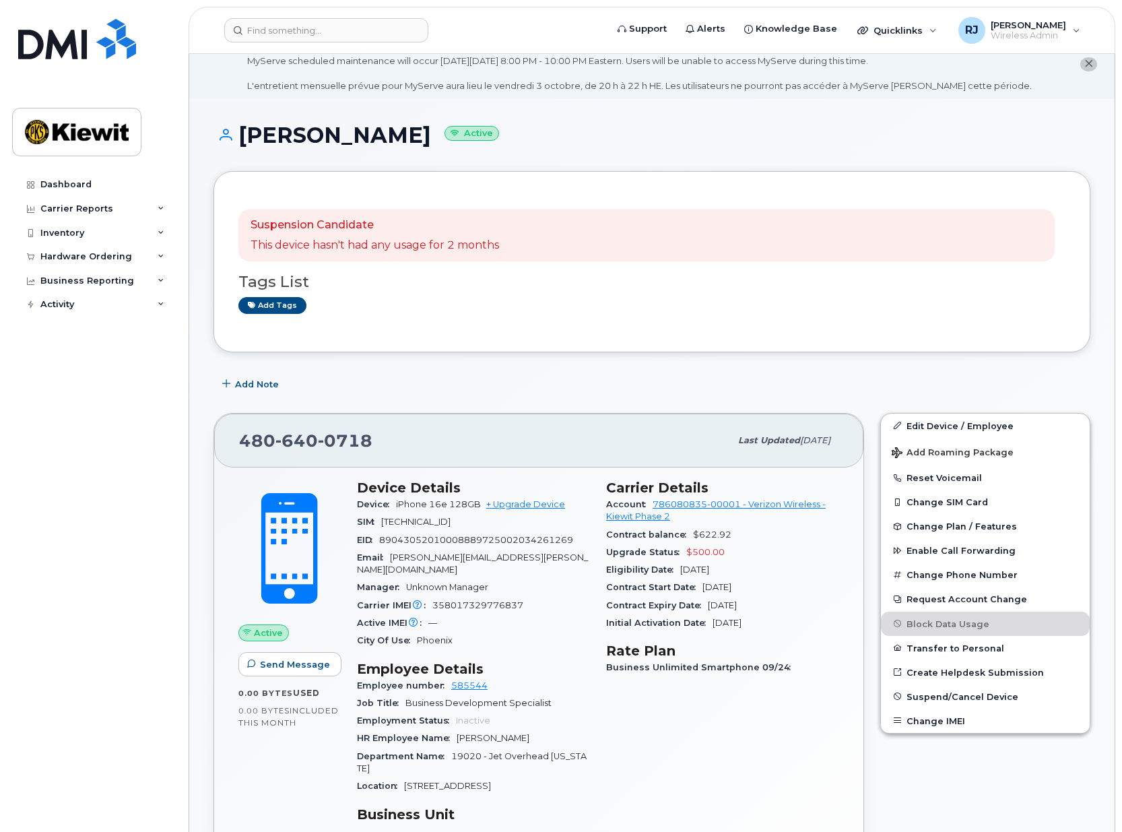
scroll to position [0, 0]
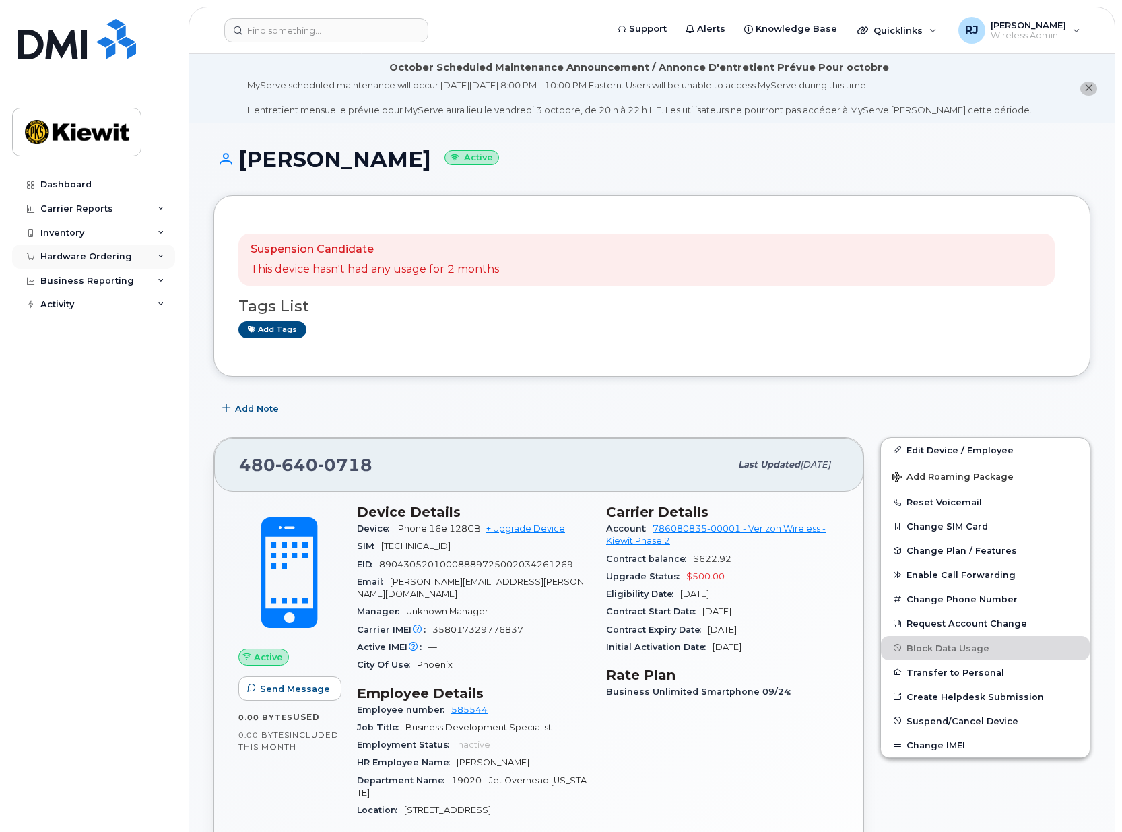
click at [83, 260] on div "Hardware Ordering" at bounding box center [86, 256] width 92 height 11
click at [68, 309] on div "Orders" at bounding box center [62, 307] width 33 height 12
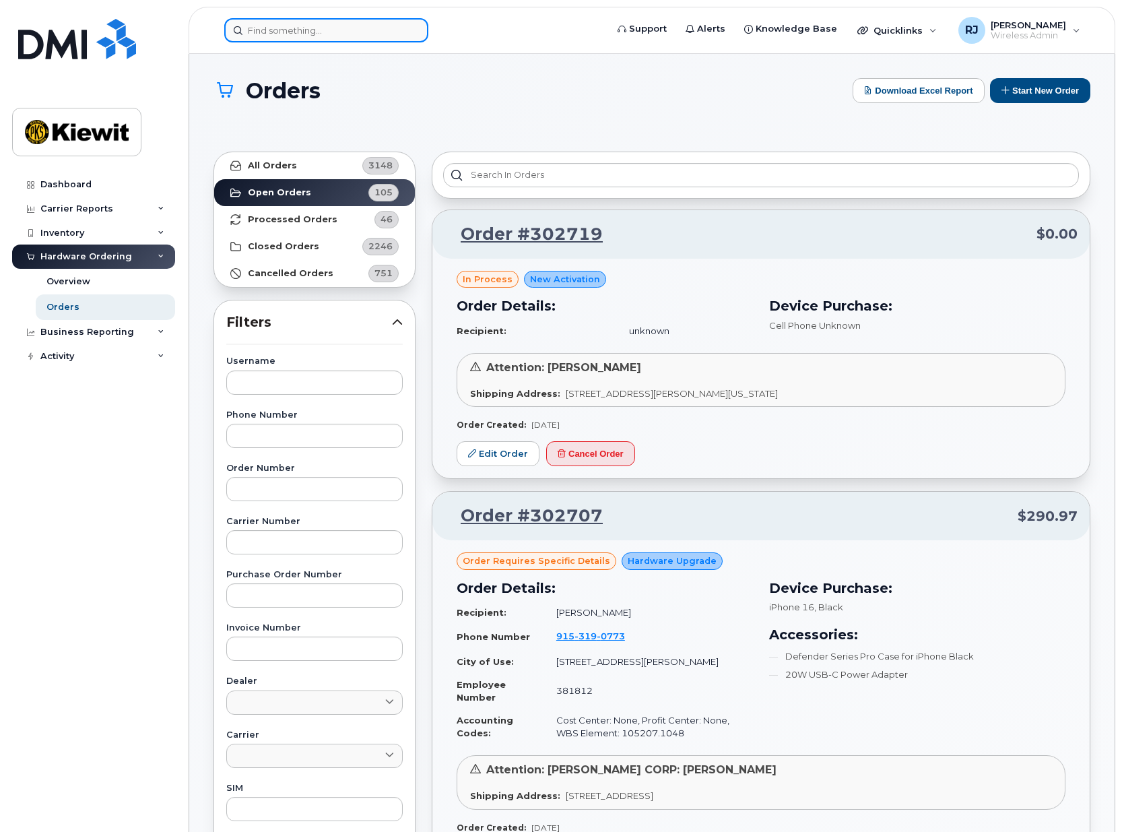
click at [285, 30] on input at bounding box center [326, 30] width 204 height 24
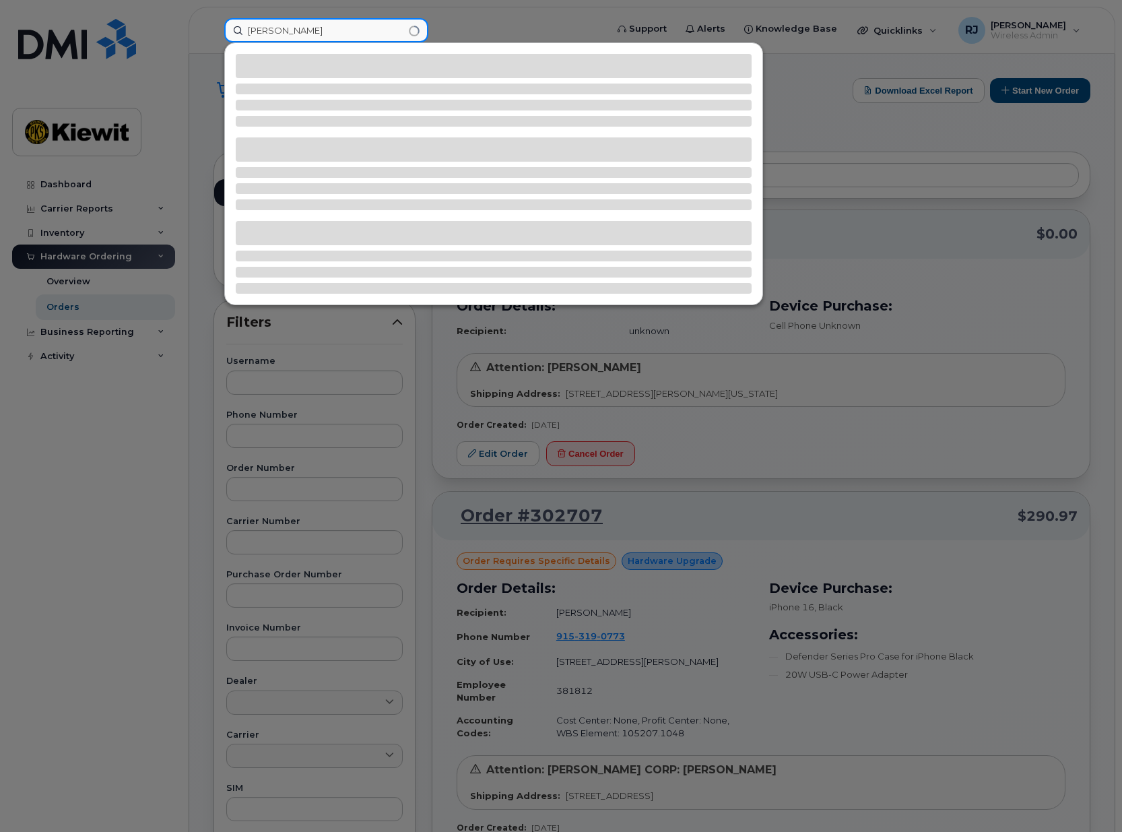
type input "cody hester"
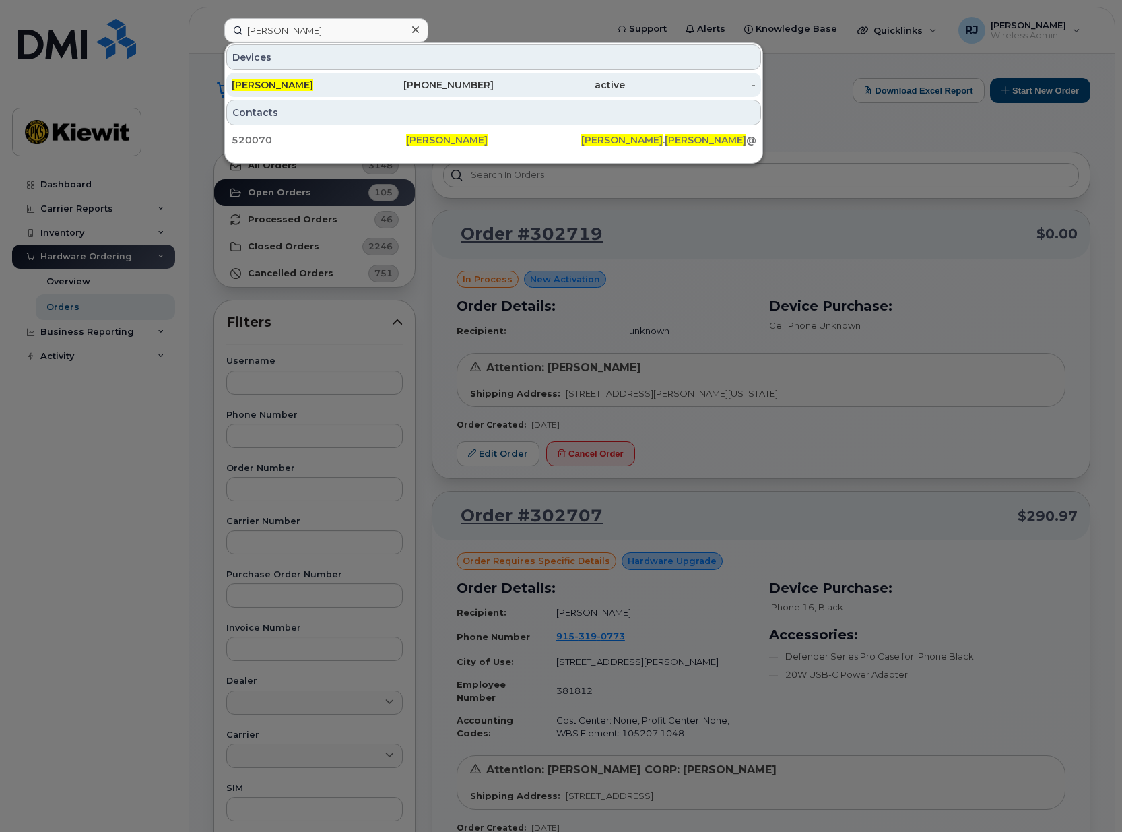
click at [366, 85] on div "480-349-0964" at bounding box center [428, 84] width 131 height 13
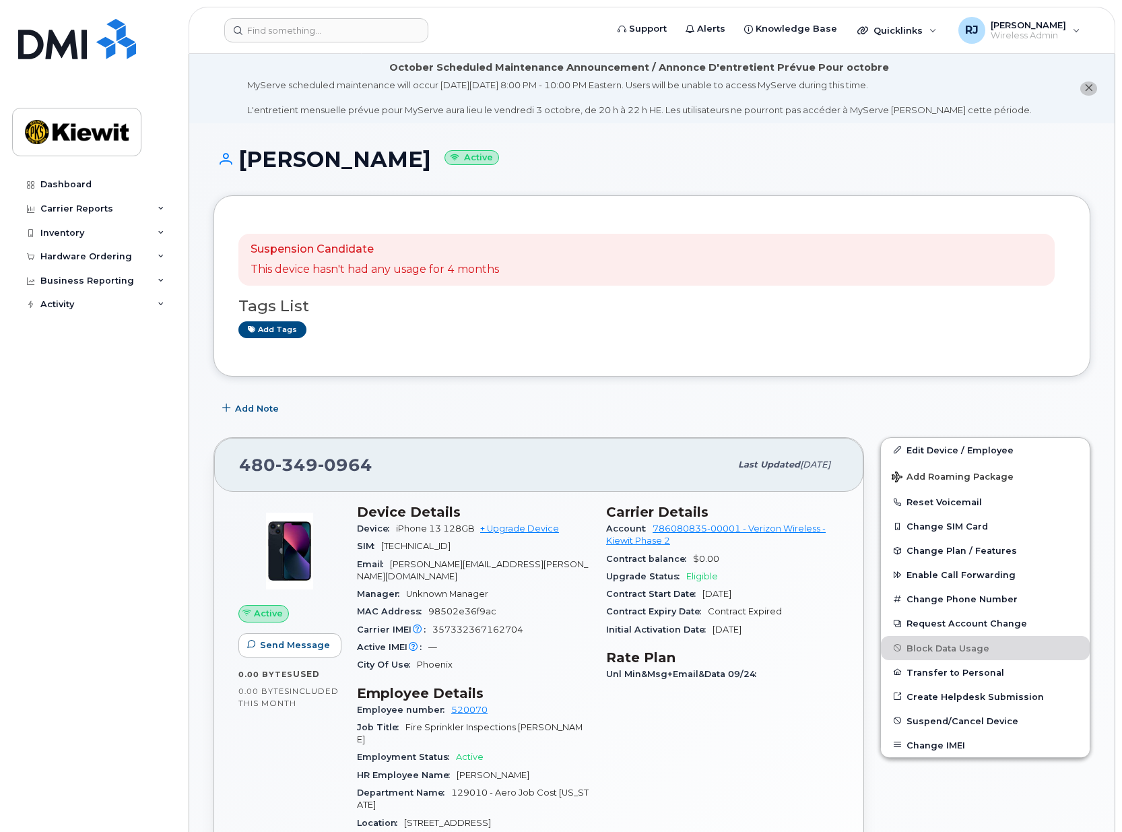
click at [603, 366] on div "Suspension Candidate This device hasn't had any usage for 4 months Tags List Ad…" at bounding box center [651, 285] width 877 height 181
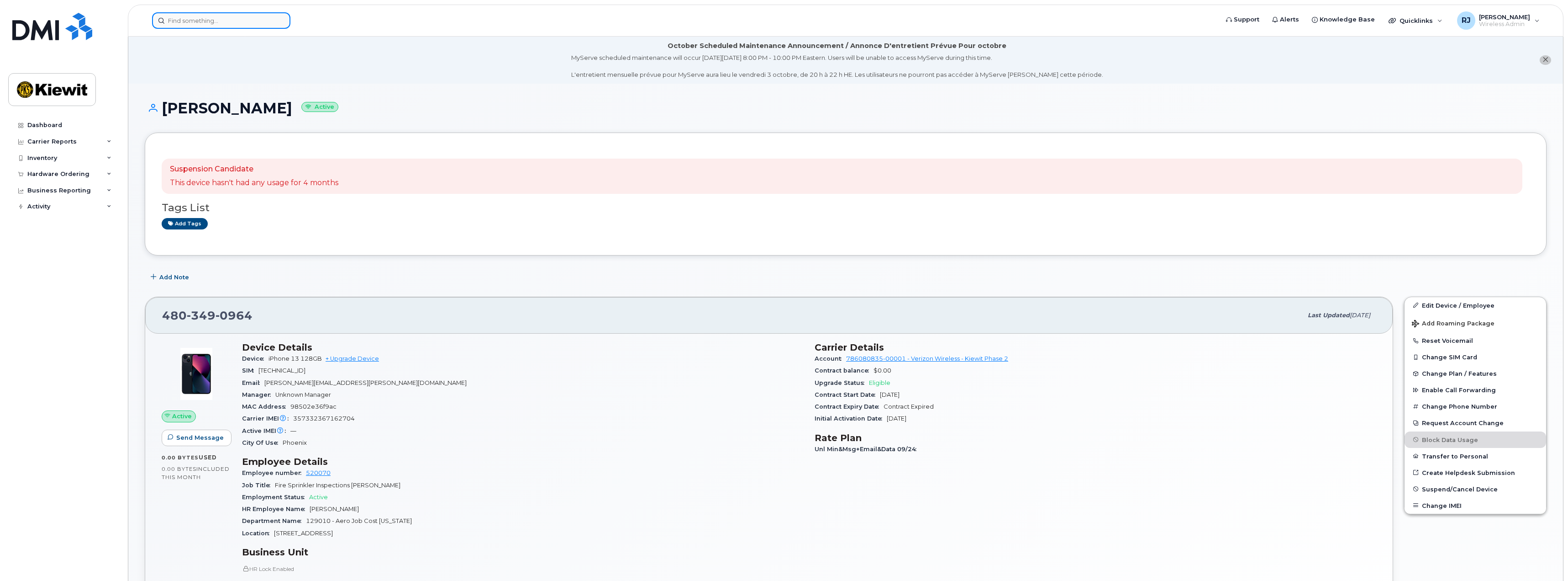
click at [239, 22] on input at bounding box center [221, 20] width 138 height 16
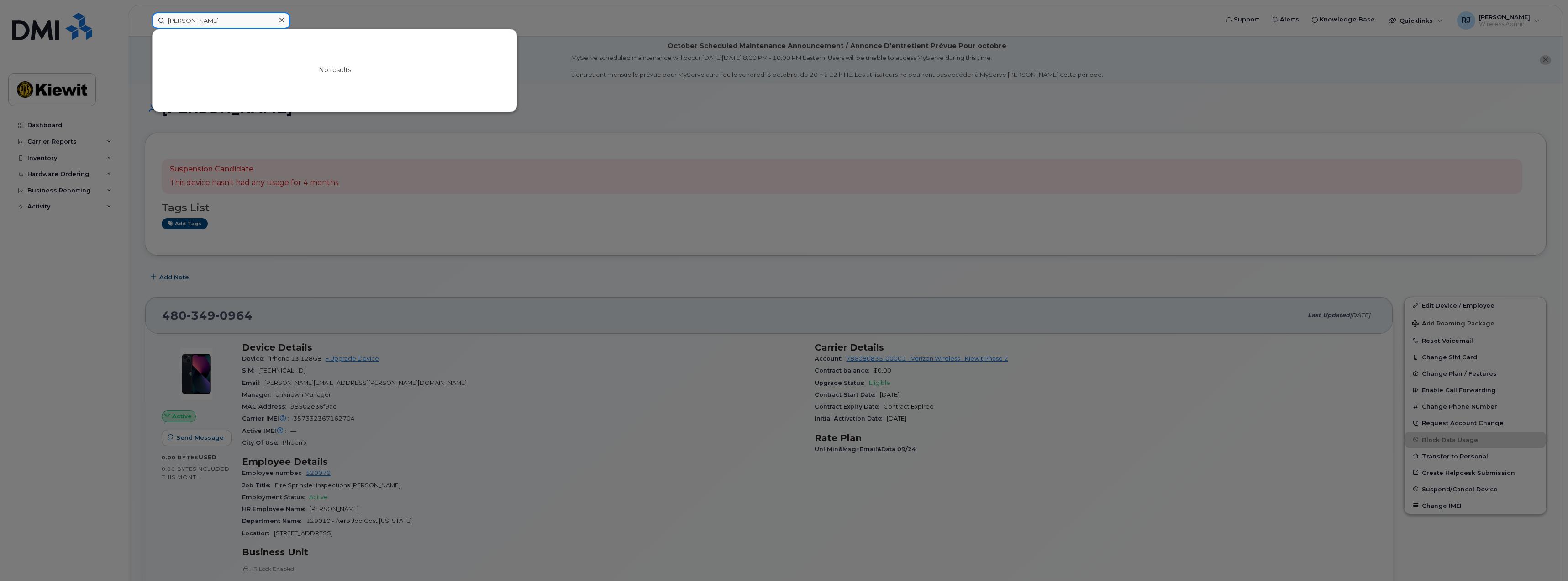
click at [182, 22] on input "[PERSON_NAME]" at bounding box center [221, 20] width 138 height 16
type input "[PERSON_NAME]"
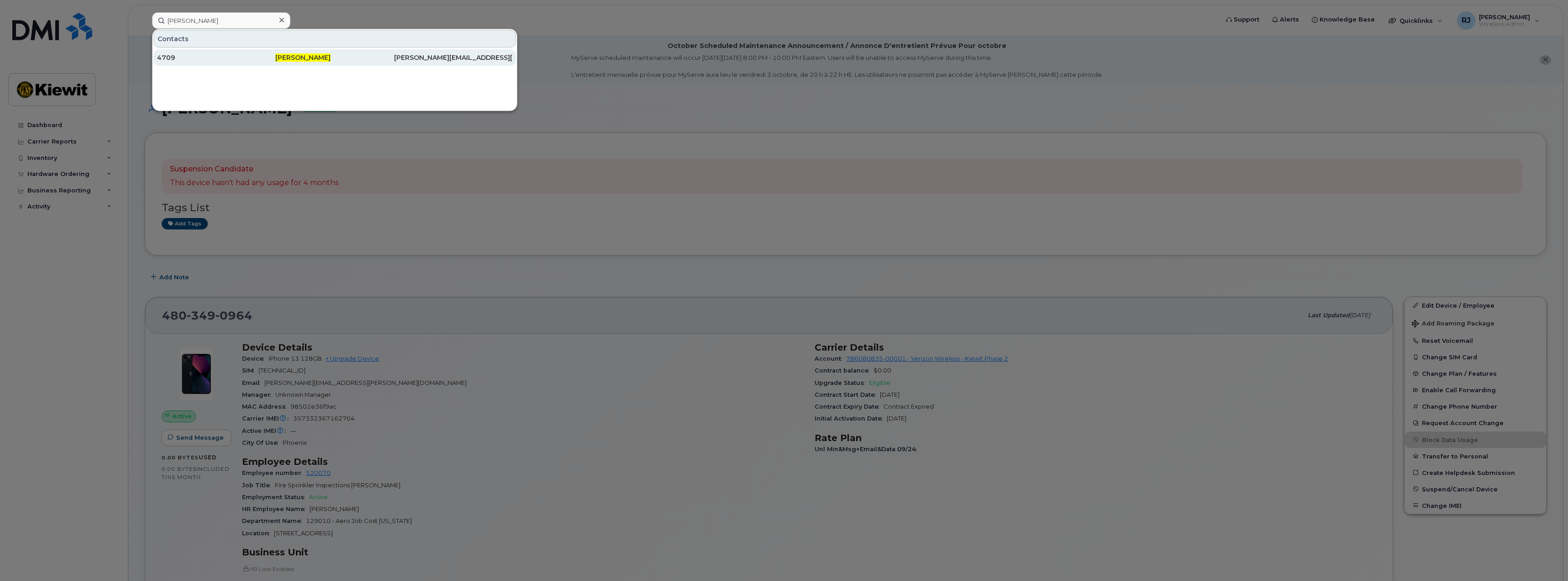
click at [261, 63] on div "4709" at bounding box center [216, 58] width 118 height 16
click at [433, 288] on div at bounding box center [784, 290] width 1568 height 581
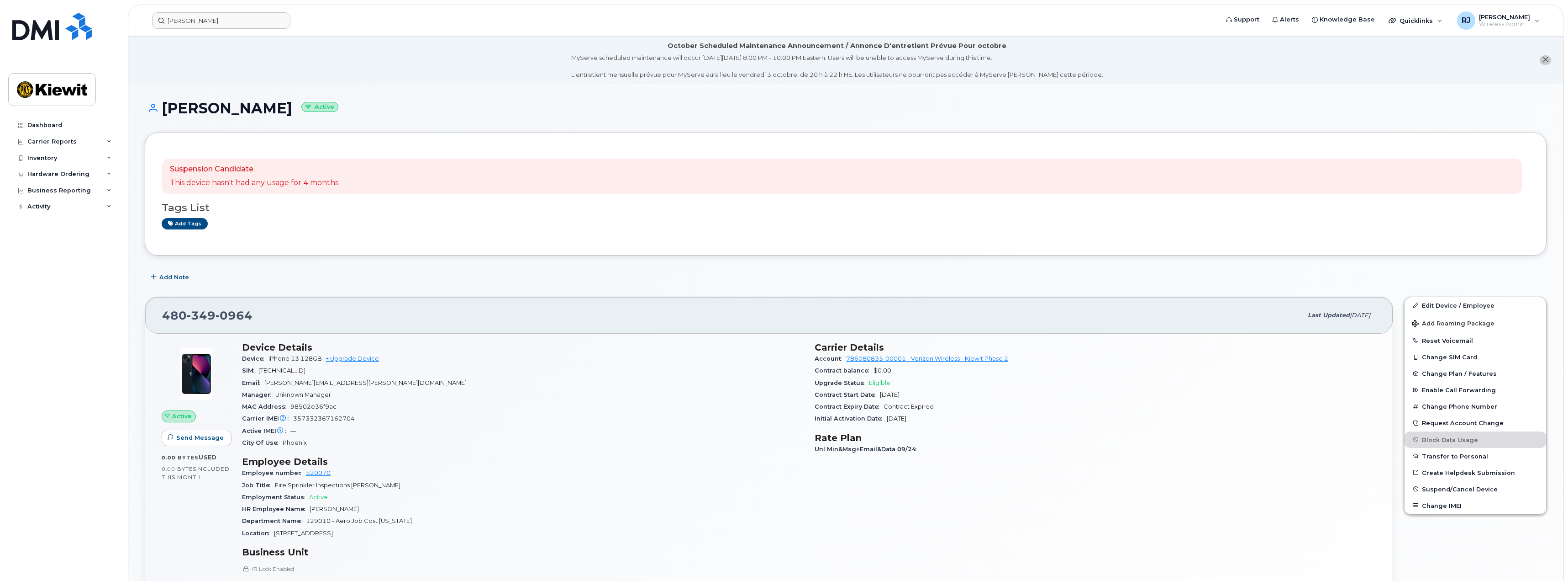
click at [760, 284] on div "Add Note" at bounding box center [845, 278] width 1402 height 16
